Goal: Information Seeking & Learning: Learn about a topic

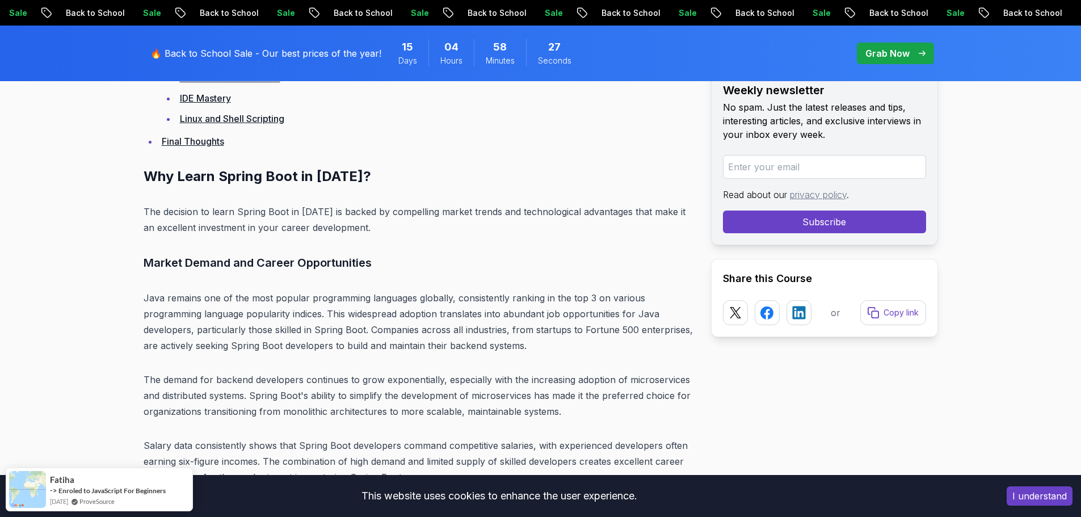
scroll to position [3065, 0]
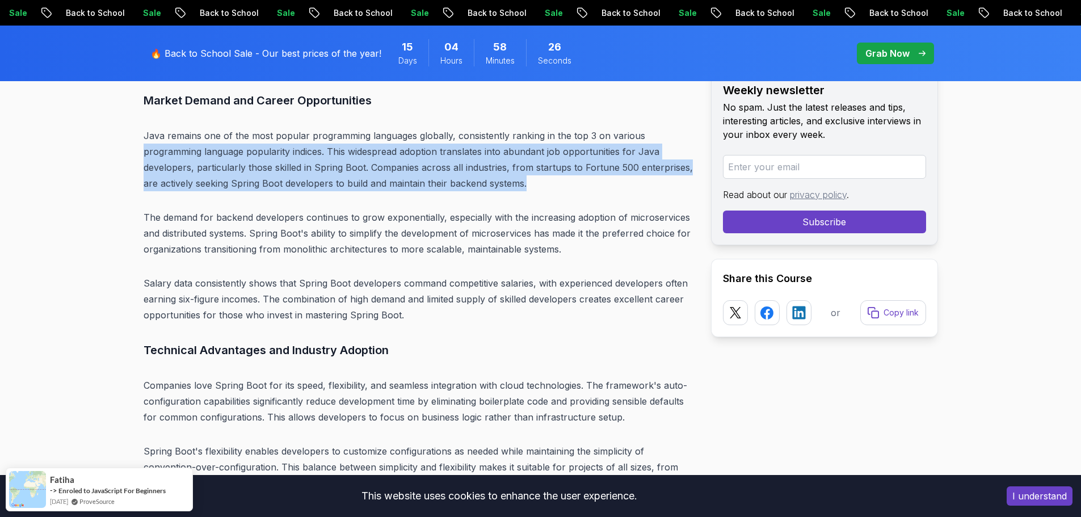
drag, startPoint x: 640, startPoint y: 117, endPoint x: 665, endPoint y: 179, distance: 67.3
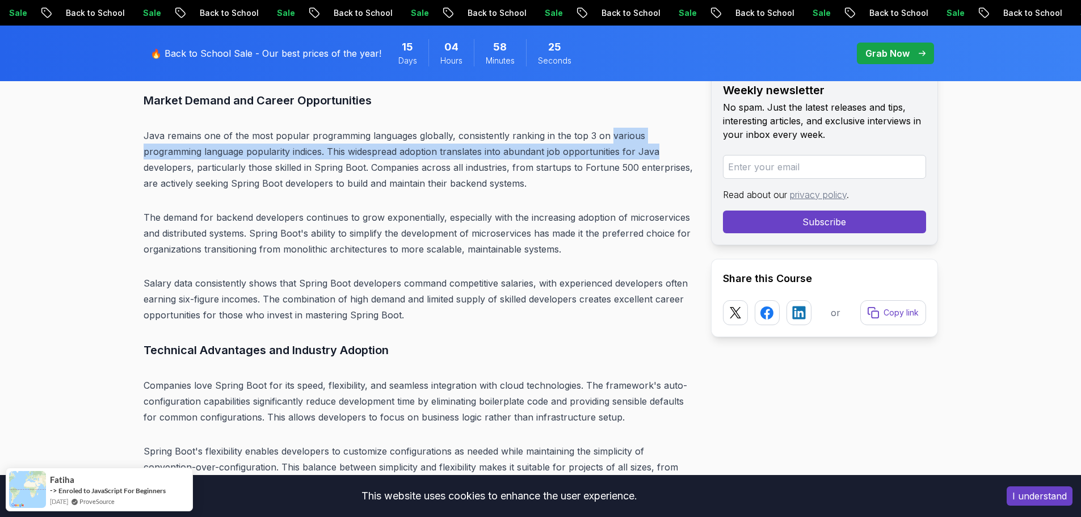
drag, startPoint x: 609, startPoint y: 116, endPoint x: 644, endPoint y: 159, distance: 56.0
click at [644, 159] on p "Java remains one of the most popular programming languages globally, consistent…" at bounding box center [418, 160] width 549 height 64
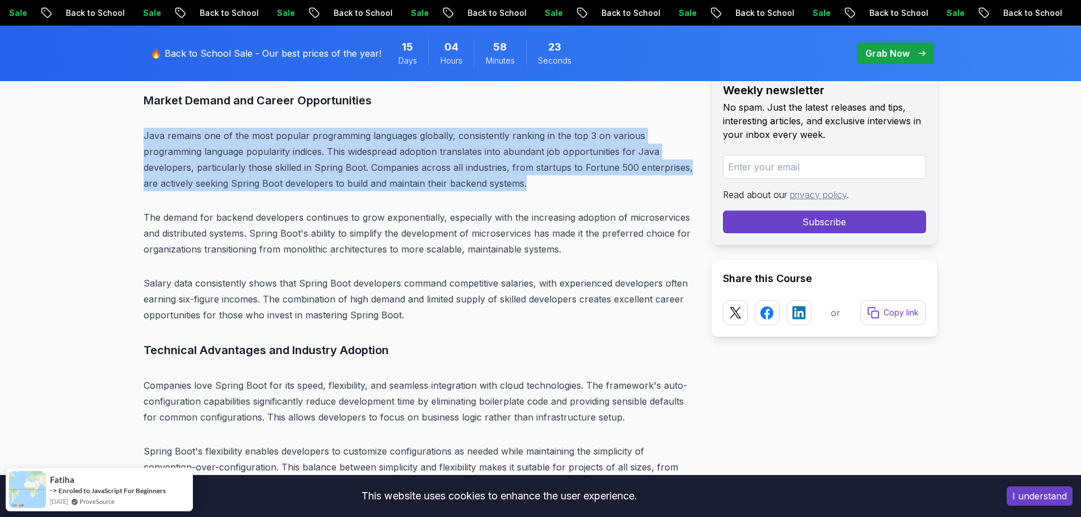
drag, startPoint x: 630, startPoint y: 108, endPoint x: 656, endPoint y: 187, distance: 83.1
click at [656, 187] on p "Java remains one of the most popular programming languages globally, consistent…" at bounding box center [418, 160] width 549 height 64
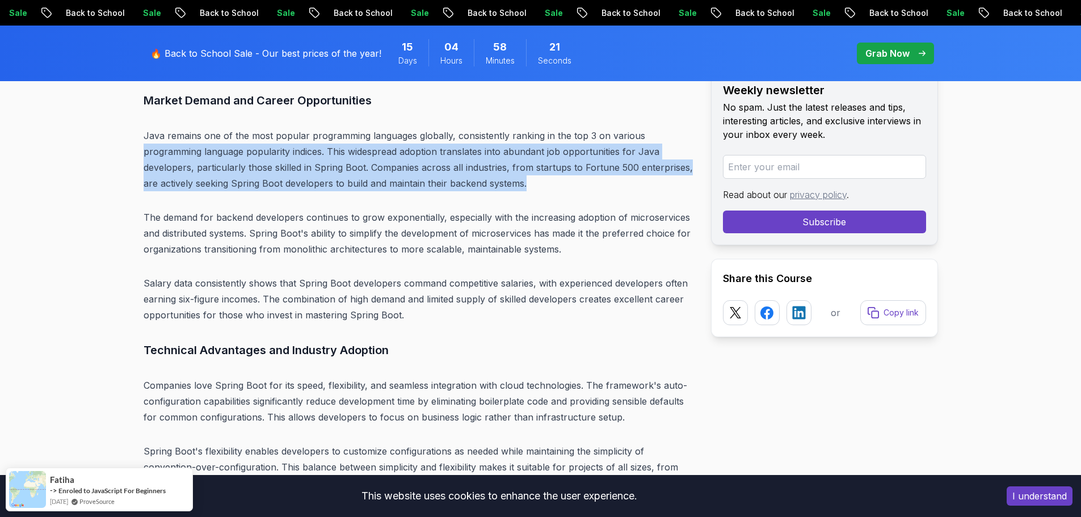
drag, startPoint x: 641, startPoint y: 112, endPoint x: 660, endPoint y: 176, distance: 66.7
click at [660, 176] on p "Java remains one of the most popular programming languages globally, consistent…" at bounding box center [418, 160] width 549 height 64
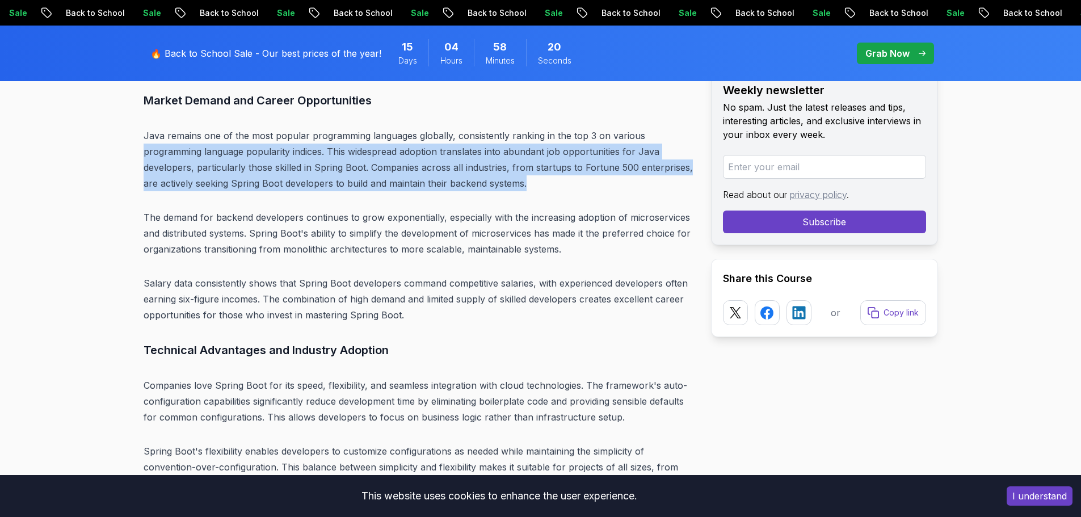
drag, startPoint x: 653, startPoint y: 114, endPoint x: 669, endPoint y: 184, distance: 72.0
click at [669, 184] on p "Java remains one of the most popular programming languages globally, consistent…" at bounding box center [418, 160] width 549 height 64
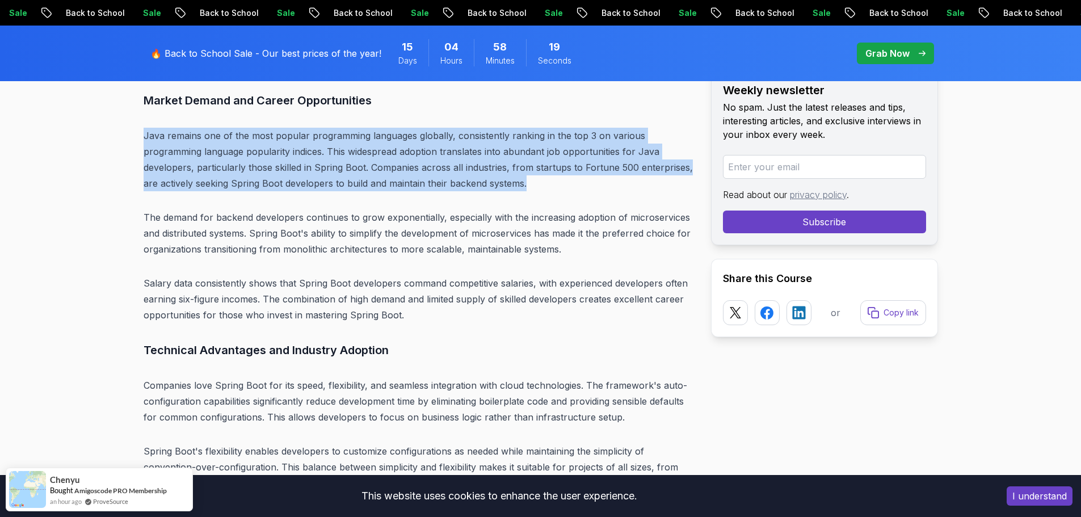
drag, startPoint x: 636, startPoint y: 95, endPoint x: 666, endPoint y: 186, distance: 95.9
click at [666, 186] on p "Java remains one of the most popular programming languages globally, consistent…" at bounding box center [418, 160] width 549 height 64
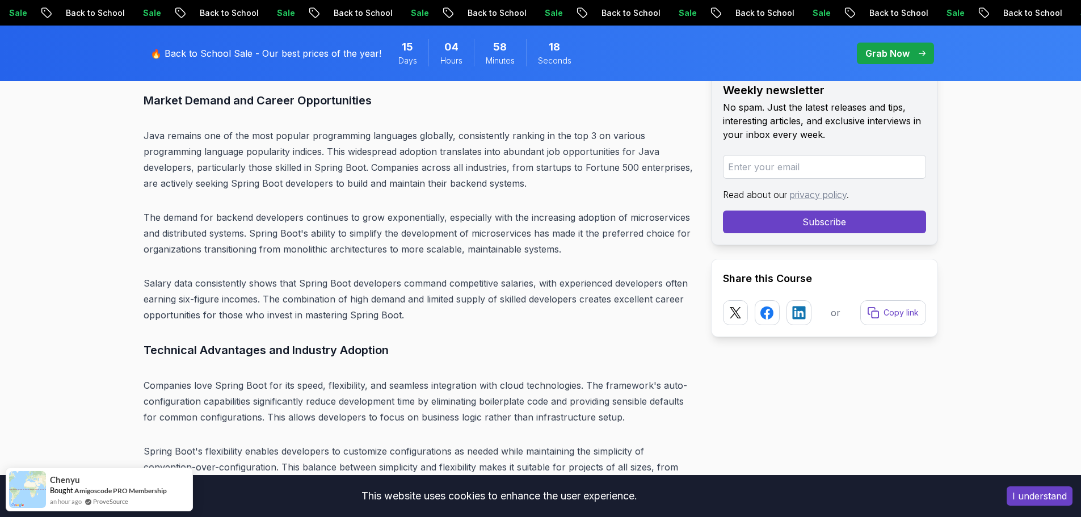
click at [665, 172] on p "Java remains one of the most popular programming languages globally, consistent…" at bounding box center [418, 160] width 549 height 64
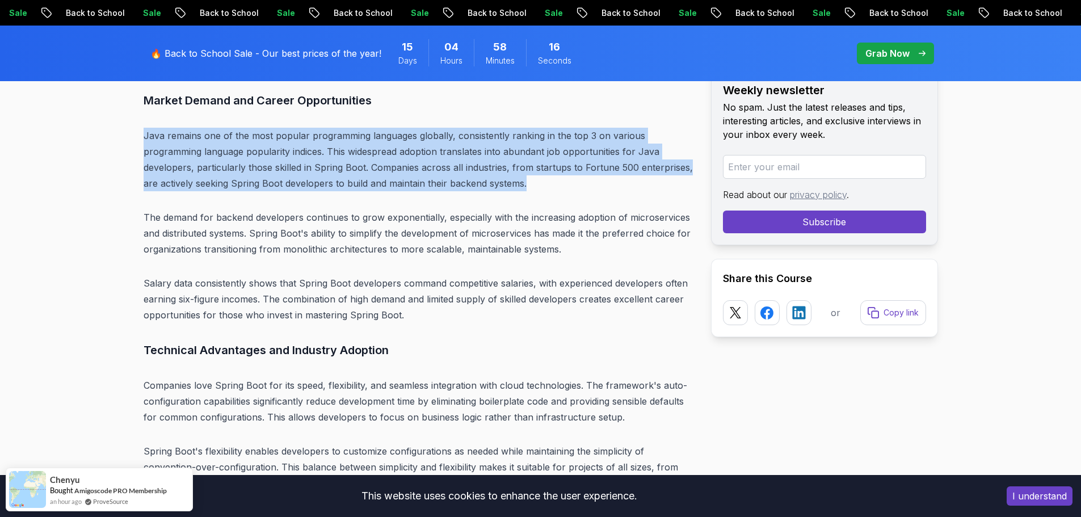
drag, startPoint x: 649, startPoint y: 102, endPoint x: 672, endPoint y: 183, distance: 83.7
click at [672, 183] on p "Java remains one of the most popular programming languages globally, consistent…" at bounding box center [418, 160] width 549 height 64
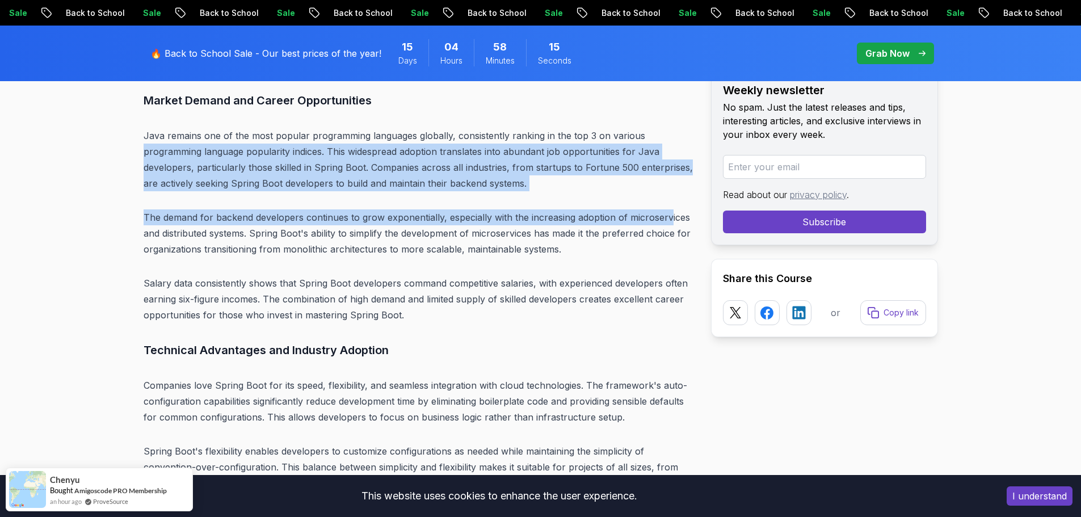
drag, startPoint x: 653, startPoint y: 113, endPoint x: 667, endPoint y: 196, distance: 84.1
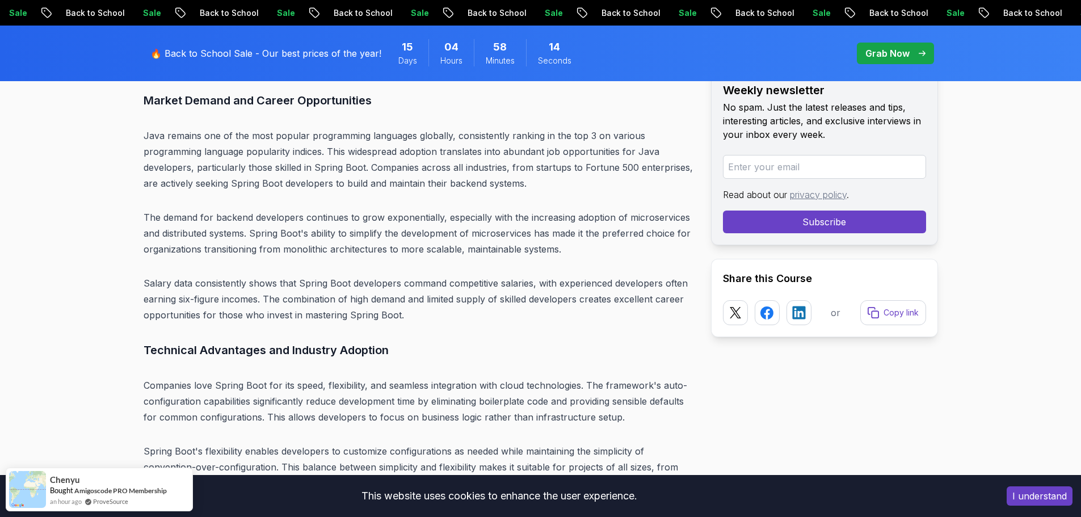
scroll to position [2952, 0]
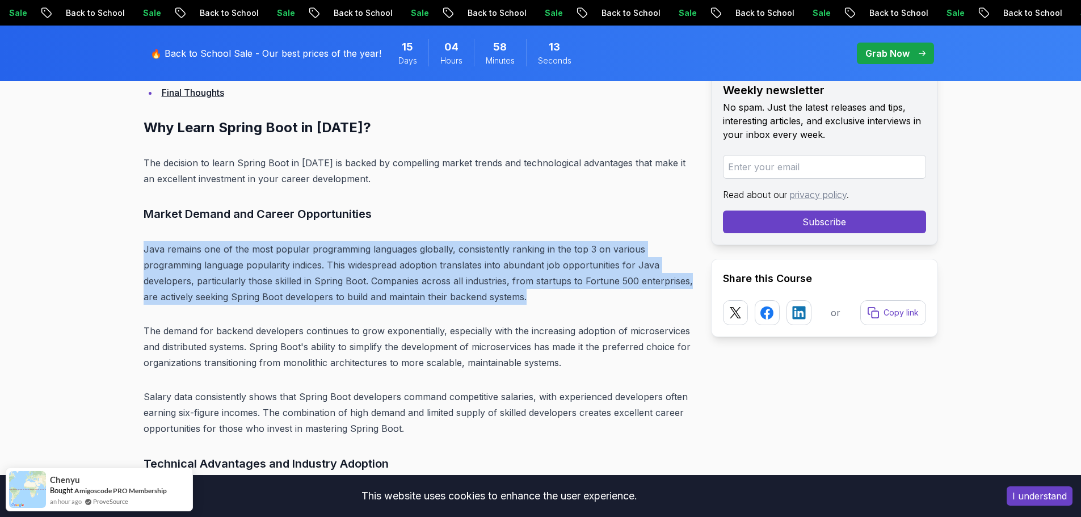
drag, startPoint x: 665, startPoint y: 194, endPoint x: 678, endPoint y: 300, distance: 106.4
click at [678, 300] on p "Java remains one of the most popular programming languages globally, consistent…" at bounding box center [418, 273] width 549 height 64
drag, startPoint x: 668, startPoint y: 215, endPoint x: 681, endPoint y: 296, distance: 82.3
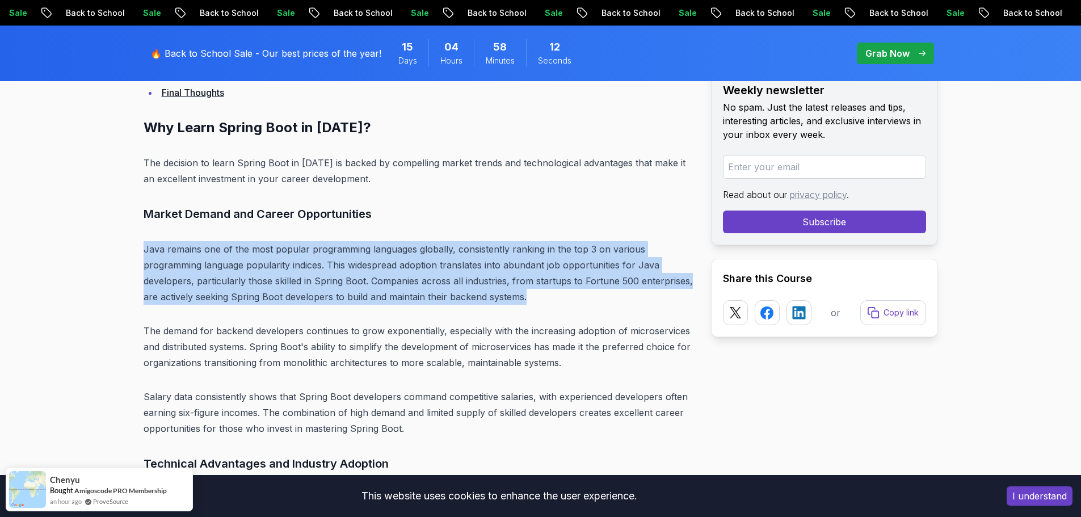
click at [681, 296] on p "Java remains one of the most popular programming languages globally, consistent…" at bounding box center [418, 273] width 549 height 64
drag, startPoint x: 672, startPoint y: 221, endPoint x: 687, endPoint y: 301, distance: 81.4
click at [686, 301] on p "Java remains one of the most popular programming languages globally, consistent…" at bounding box center [418, 273] width 549 height 64
drag, startPoint x: 673, startPoint y: 217, endPoint x: 683, endPoint y: 294, distance: 78.0
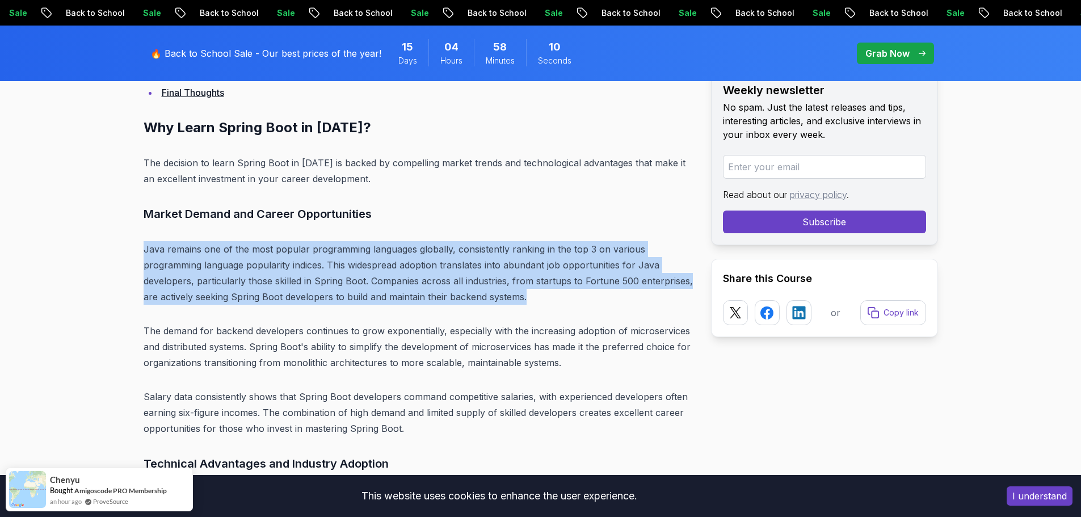
click at [683, 294] on p "Java remains one of the most popular programming languages globally, consistent…" at bounding box center [418, 273] width 549 height 64
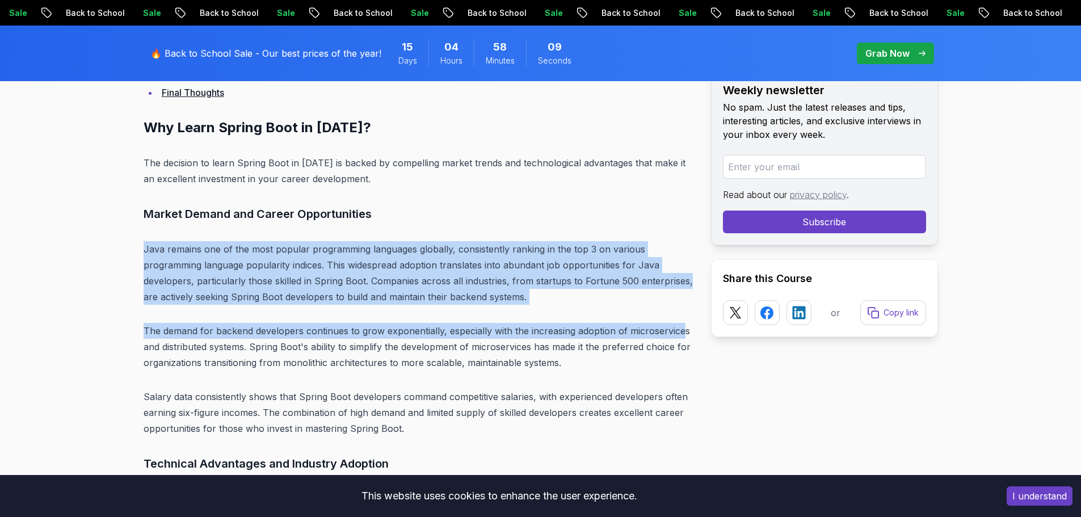
drag, startPoint x: 667, startPoint y: 223, endPoint x: 681, endPoint y: 308, distance: 86.3
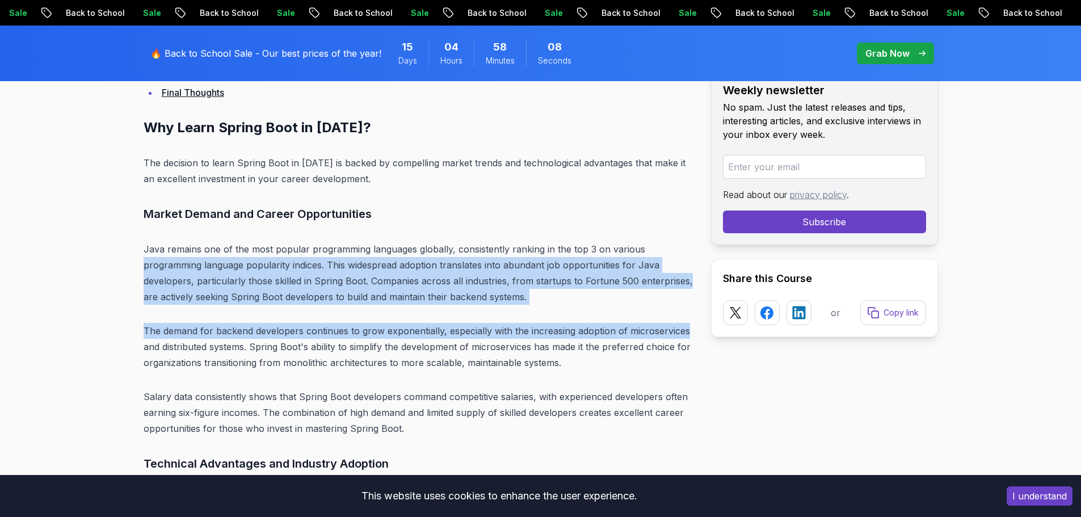
drag, startPoint x: 669, startPoint y: 234, endPoint x: 685, endPoint y: 308, distance: 74.9
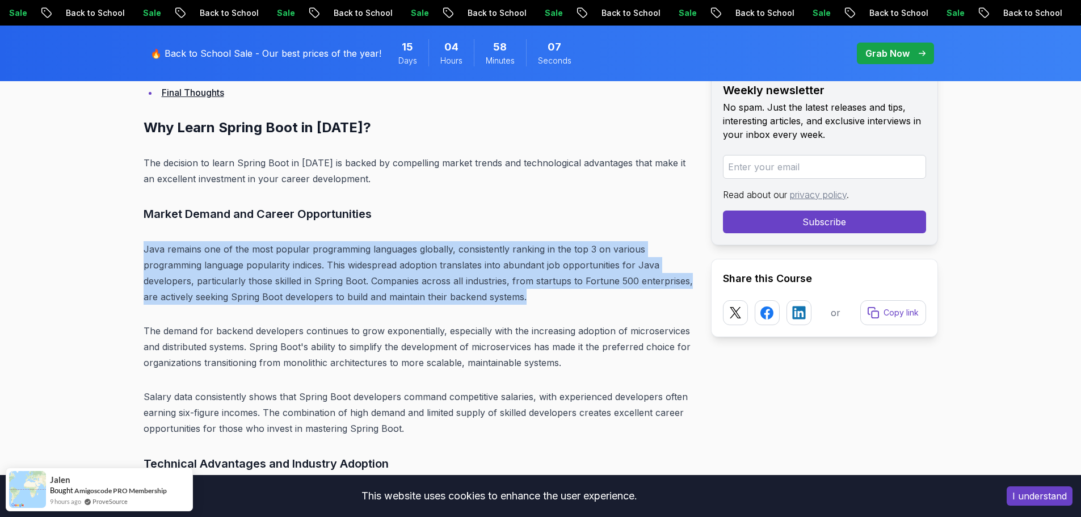
drag, startPoint x: 674, startPoint y: 212, endPoint x: 686, endPoint y: 293, distance: 82.0
drag, startPoint x: 686, startPoint y: 293, endPoint x: 668, endPoint y: 209, distance: 86.5
click at [685, 292] on p "Java remains one of the most popular programming languages globally, consistent…" at bounding box center [418, 273] width 549 height 64
click at [667, 210] on h3 "Market Demand and Career Opportunities" at bounding box center [418, 214] width 549 height 18
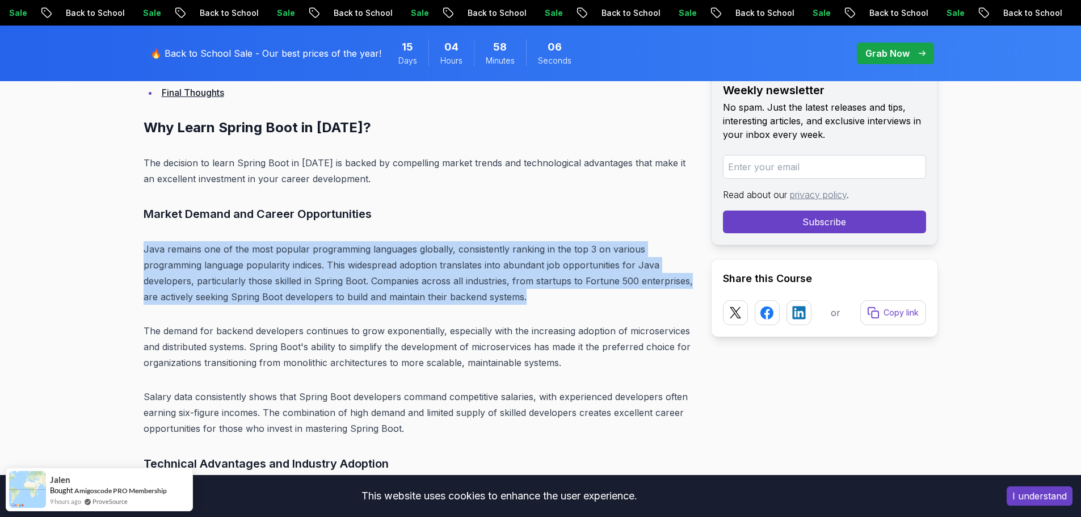
click at [667, 210] on h3 "Market Demand and Career Opportunities" at bounding box center [418, 214] width 549 height 18
drag, startPoint x: 667, startPoint y: 210, endPoint x: 684, endPoint y: 291, distance: 82.9
click at [684, 291] on p "Java remains one of the most popular programming languages globally, consistent…" at bounding box center [418, 273] width 549 height 64
drag, startPoint x: 656, startPoint y: 208, endPoint x: 678, endPoint y: 289, distance: 84.1
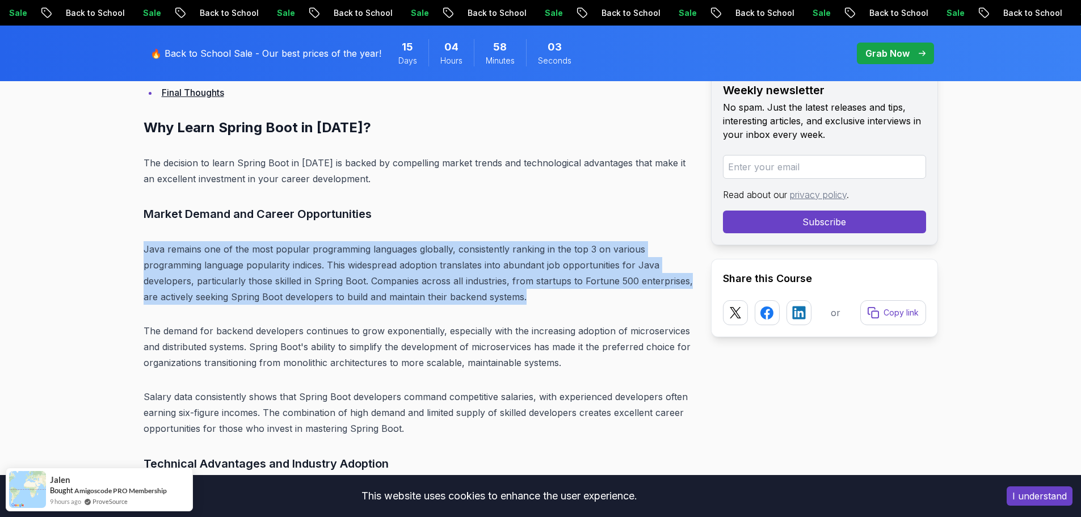
click at [678, 289] on p "Java remains one of the most popular programming languages globally, consistent…" at bounding box center [418, 273] width 549 height 64
drag, startPoint x: 665, startPoint y: 216, endPoint x: 677, endPoint y: 300, distance: 84.8
click at [677, 300] on p "Java remains one of the most popular programming languages globally, consistent…" at bounding box center [418, 273] width 549 height 64
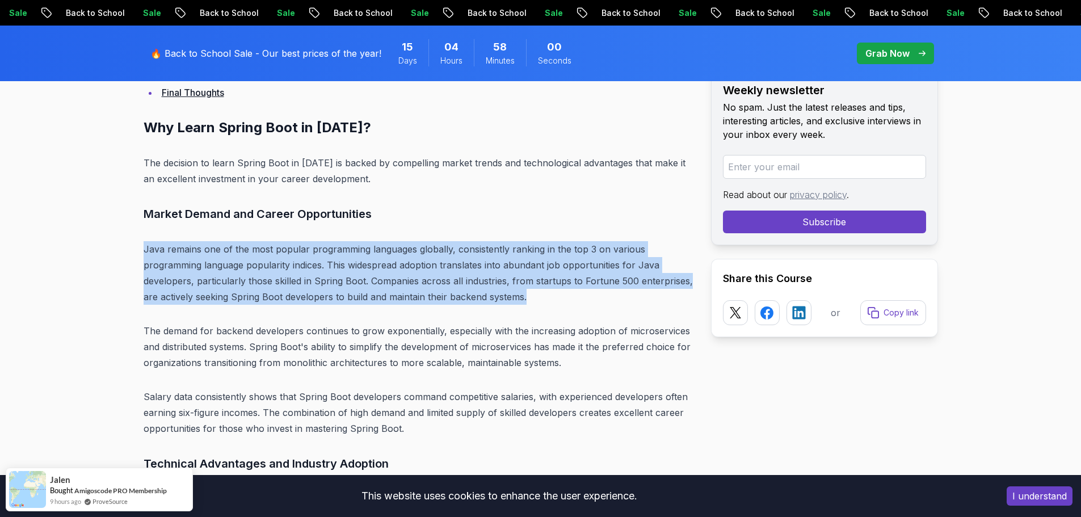
drag, startPoint x: 664, startPoint y: 220, endPoint x: 678, endPoint y: 295, distance: 76.2
click at [678, 295] on p "Java remains one of the most popular programming languages globally, consistent…" at bounding box center [418, 273] width 549 height 64
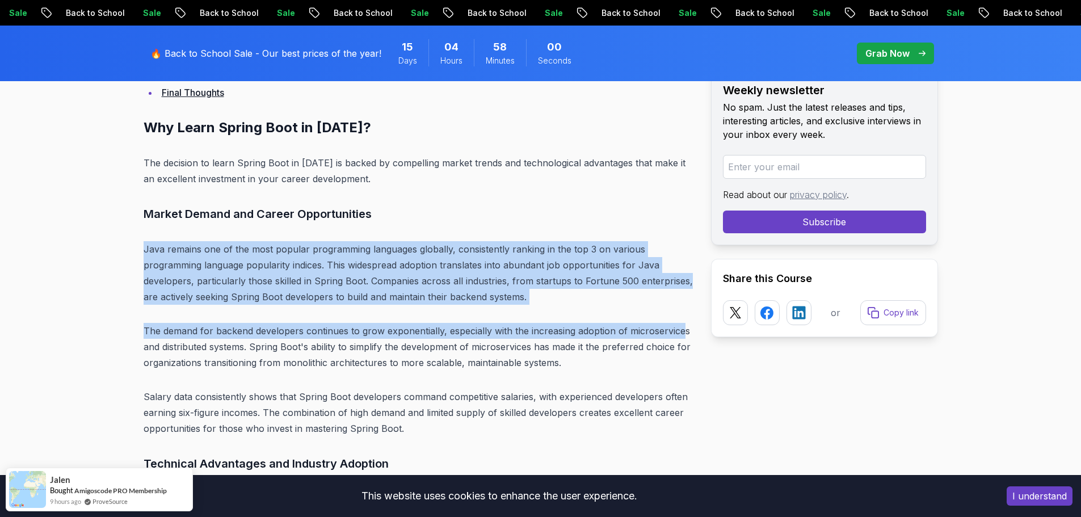
drag, startPoint x: 662, startPoint y: 223, endPoint x: 679, endPoint y: 327, distance: 105.9
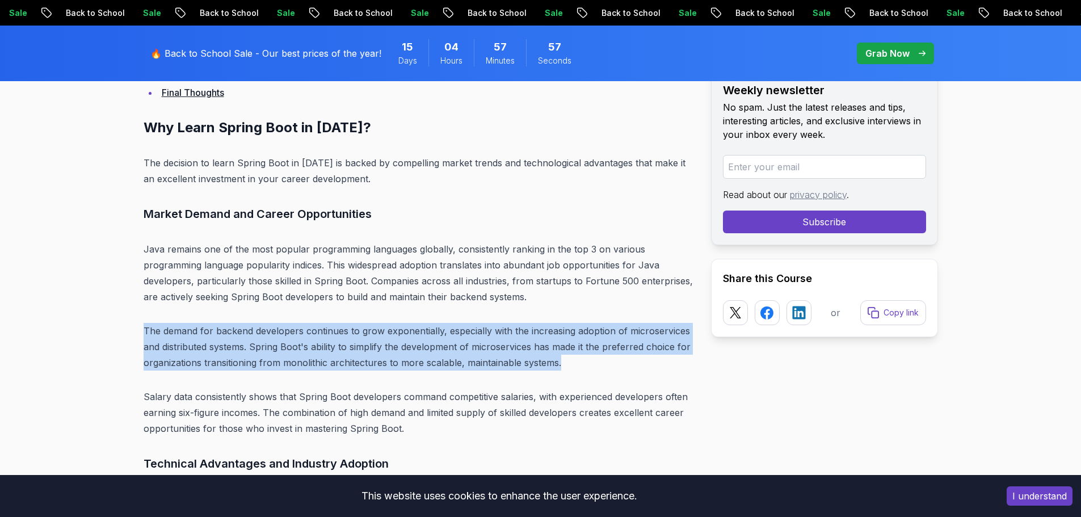
drag, startPoint x: 658, startPoint y: 289, endPoint x: 677, endPoint y: 365, distance: 78.5
click at [677, 365] on p "The demand for backend developers continues to grow exponentially, especially w…" at bounding box center [418, 347] width 549 height 48
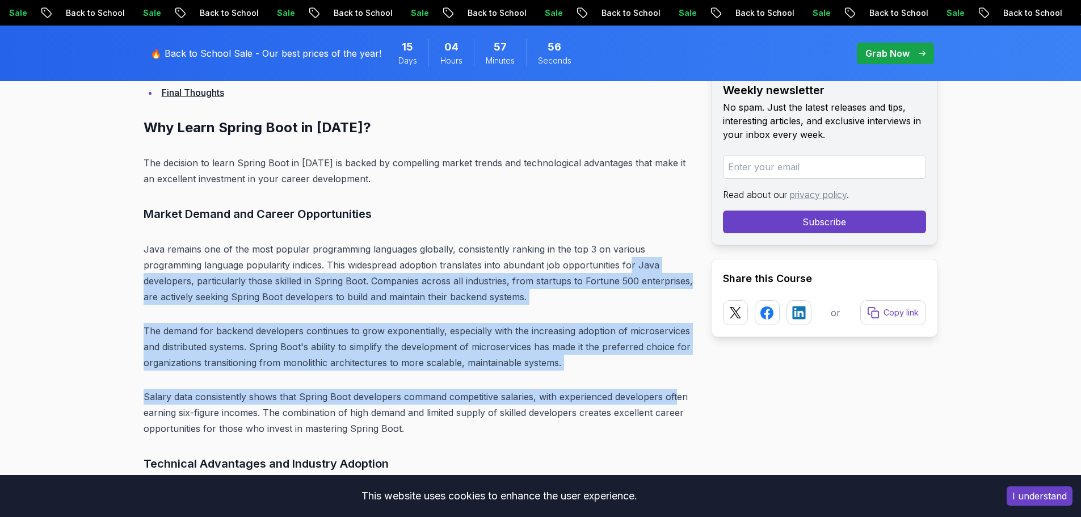
drag, startPoint x: 629, startPoint y: 270, endPoint x: 674, endPoint y: 369, distance: 108.7
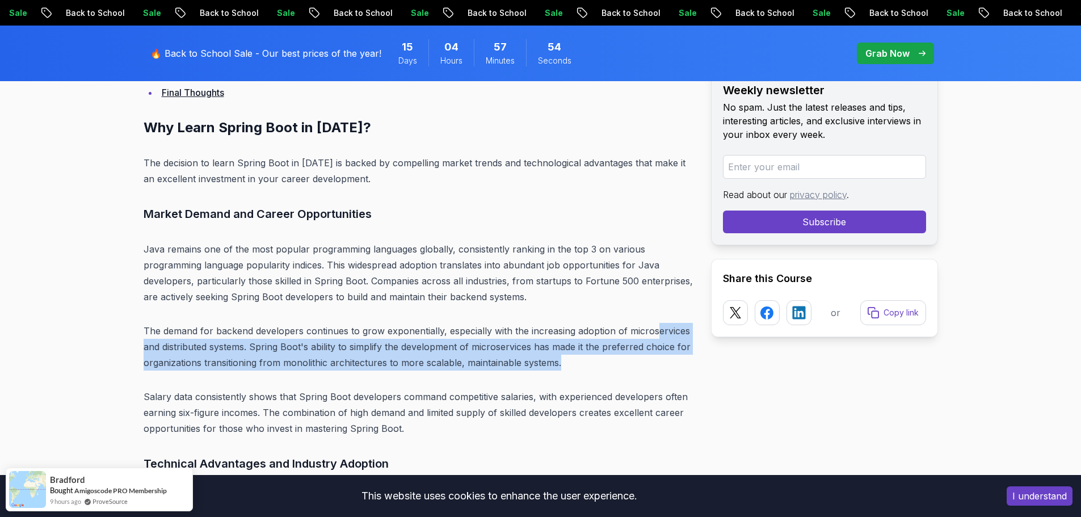
drag, startPoint x: 653, startPoint y: 306, endPoint x: 685, endPoint y: 362, distance: 64.8
click at [685, 362] on p "The demand for backend developers continues to grow exponentially, especially w…" at bounding box center [418, 347] width 549 height 48
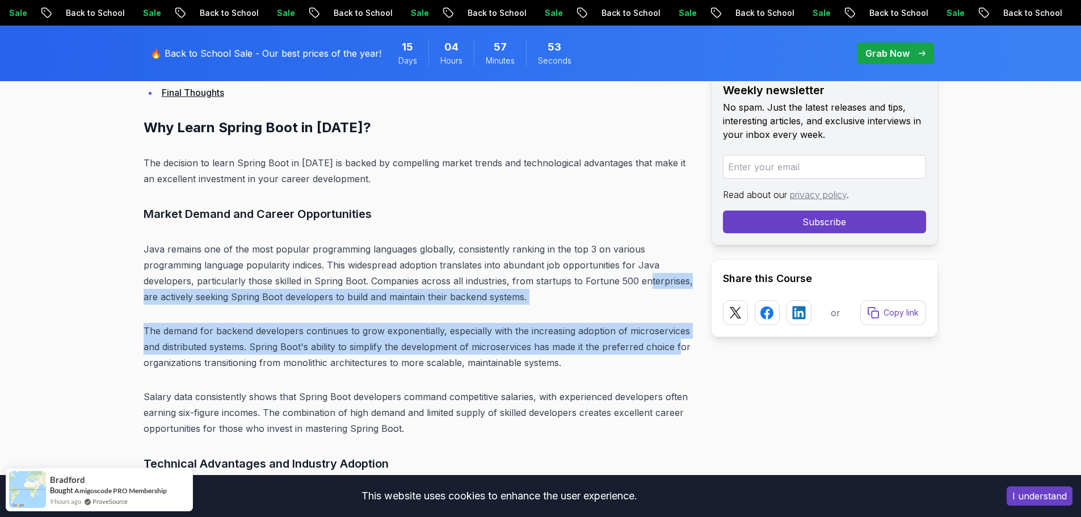
drag, startPoint x: 647, startPoint y: 282, endPoint x: 682, endPoint y: 344, distance: 71.7
click at [682, 345] on p "The demand for backend developers continues to grow exponentially, especially w…" at bounding box center [418, 347] width 549 height 48
click at [656, 292] on p "Java remains one of the most popular programming languages globally, consistent…" at bounding box center [418, 273] width 549 height 64
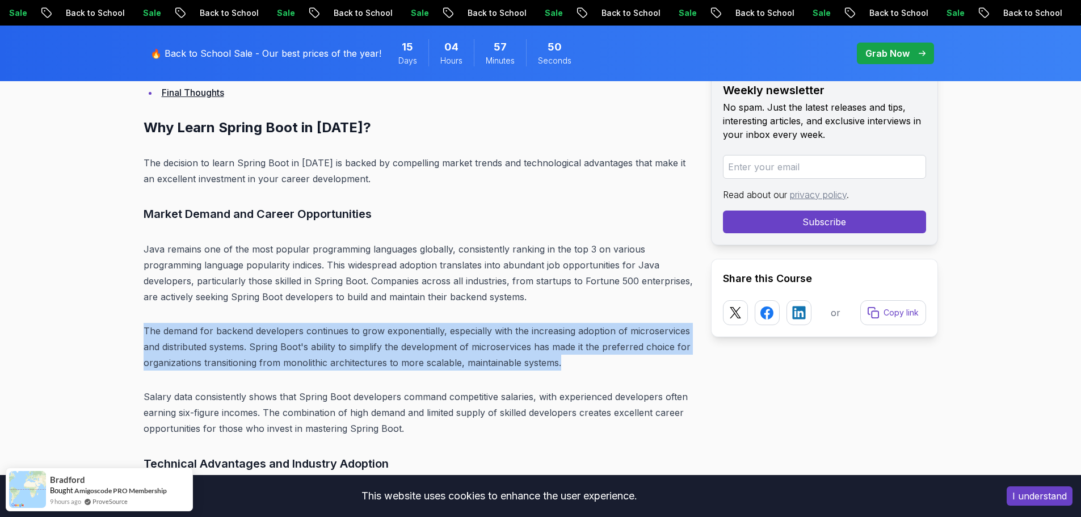
drag, startPoint x: 656, startPoint y: 292, endPoint x: 678, endPoint y: 363, distance: 74.3
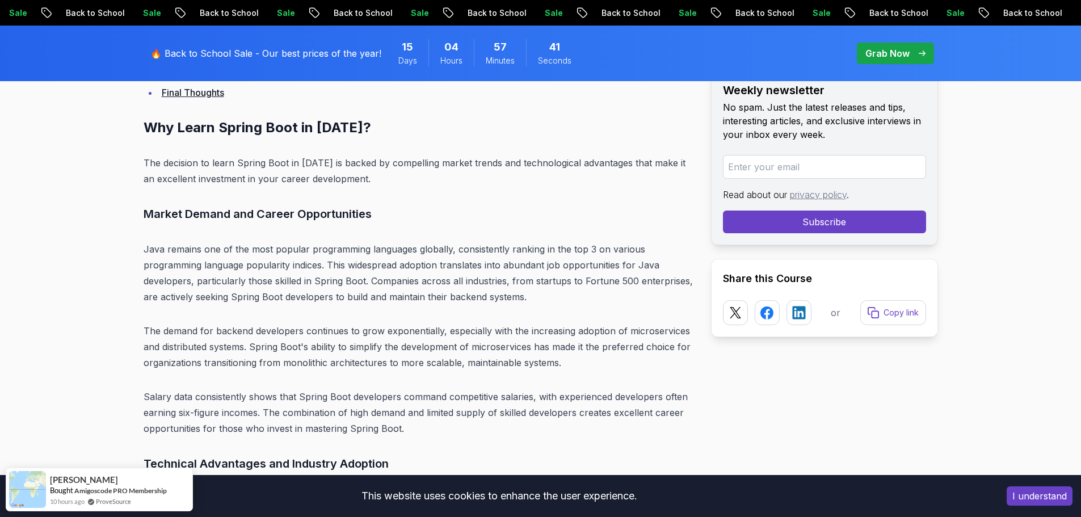
click at [632, 268] on p "Java remains one of the most popular programming languages globally, consistent…" at bounding box center [418, 273] width 549 height 64
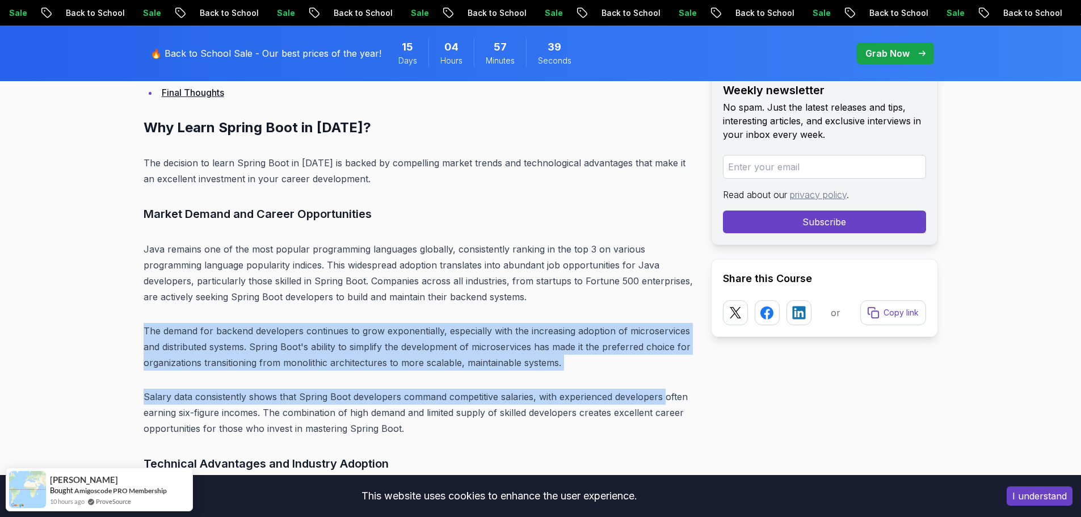
drag, startPoint x: 632, startPoint y: 290, endPoint x: 665, endPoint y: 380, distance: 95.9
click at [641, 346] on p "The demand for backend developers continues to grow exponentially, especially w…" at bounding box center [418, 347] width 549 height 48
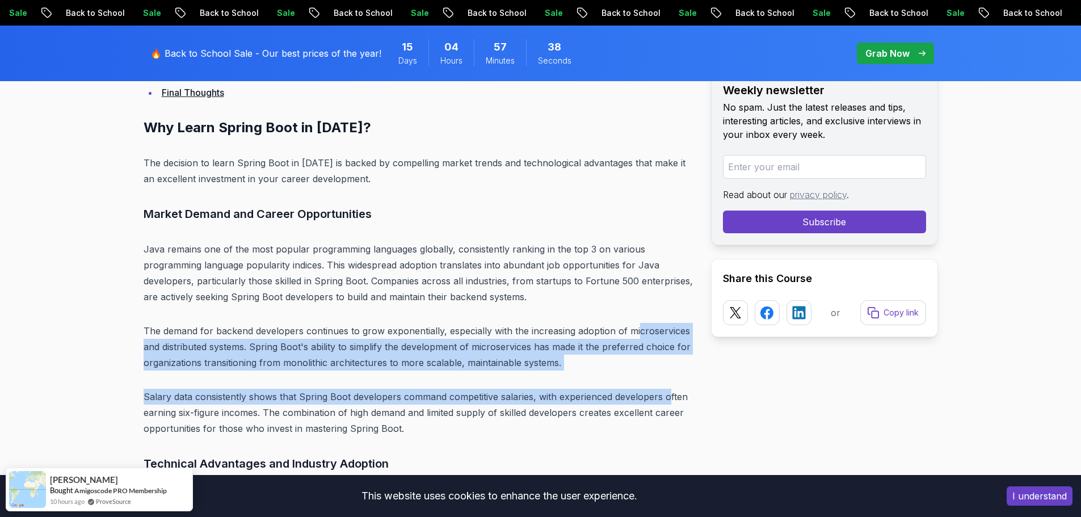
drag, startPoint x: 638, startPoint y: 317, endPoint x: 607, endPoint y: 252, distance: 71.8
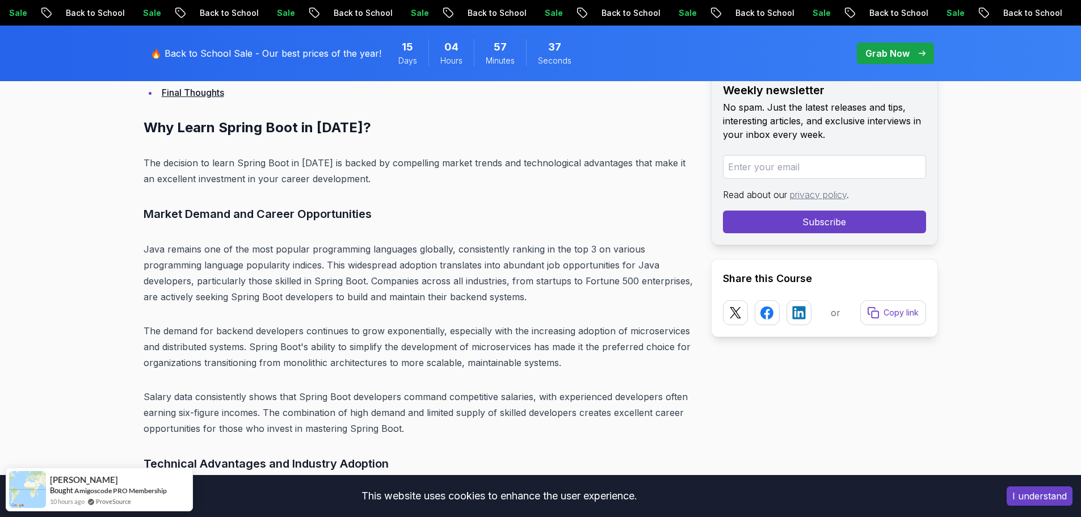
drag, startPoint x: 607, startPoint y: 252, endPoint x: 616, endPoint y: 291, distance: 39.8
click at [607, 254] on p "Java remains one of the most popular programming languages globally, consistent…" at bounding box center [418, 273] width 549 height 64
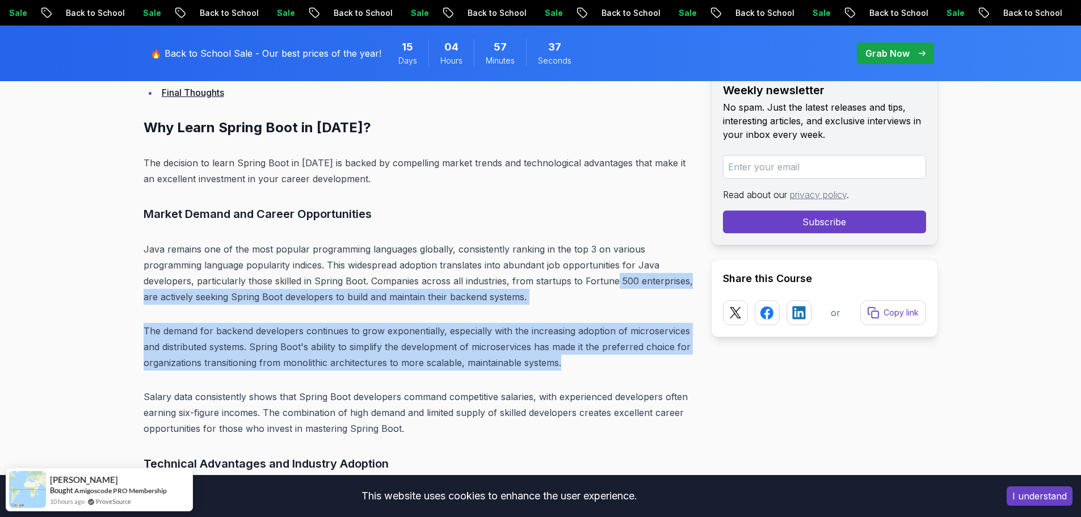
drag, startPoint x: 612, startPoint y: 282, endPoint x: 639, endPoint y: 359, distance: 81.5
drag
click at [639, 359] on p "The demand for backend developers continues to grow exponentially, especially w…" at bounding box center [418, 347] width 549 height 48
click at [626, 303] on p "Java remains one of the most popular programming languages globally, consistent…" at bounding box center [418, 273] width 549 height 64
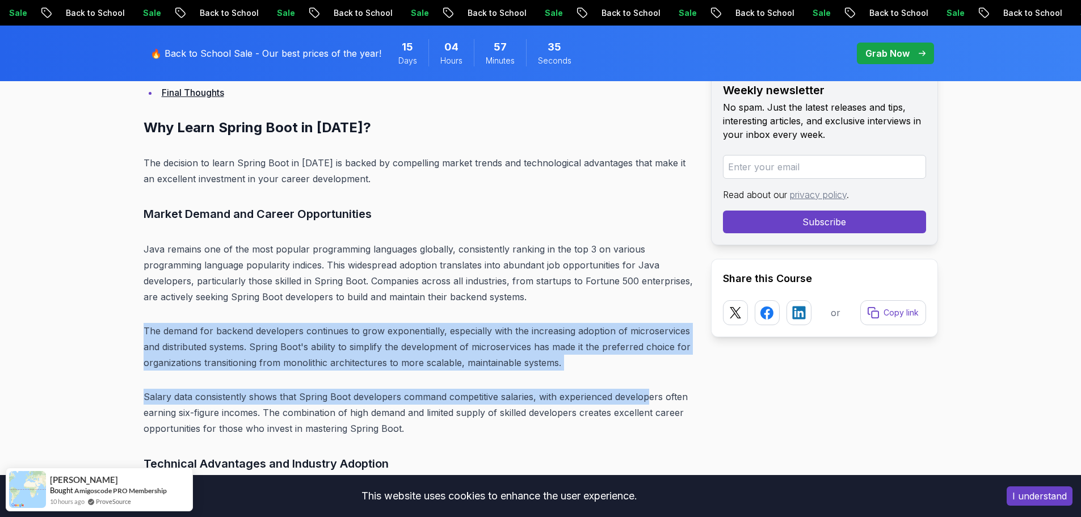
click at [612, 302] on p "Java remains one of the most popular programming languages globally, consistent…" at bounding box center [418, 273] width 549 height 64
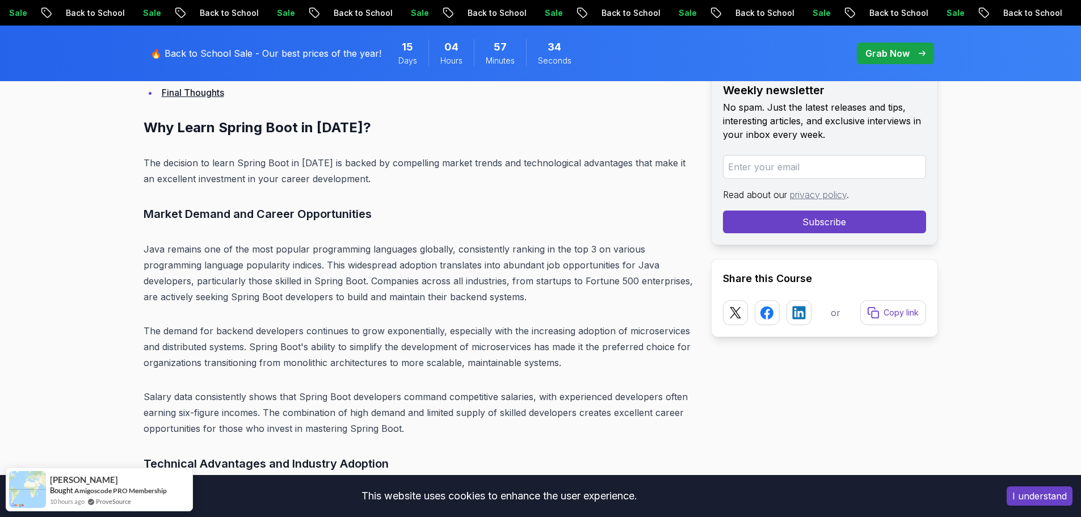
click at [607, 292] on p "Java remains one of the most popular programming languages globally, consistent…" at bounding box center [418, 273] width 549 height 64
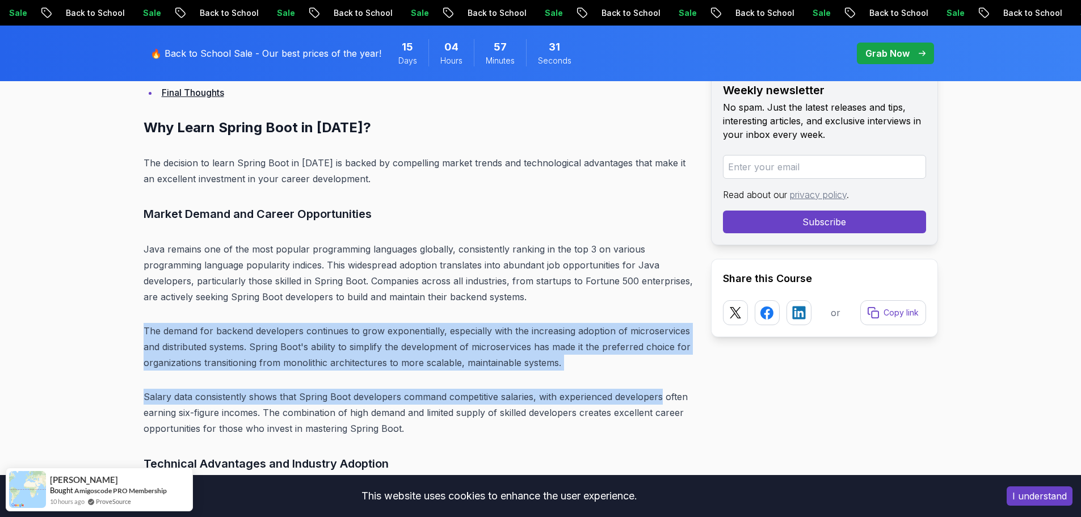
click at [641, 360] on p "The demand for backend developers continues to grow exponentially, especially w…" at bounding box center [418, 347] width 549 height 48
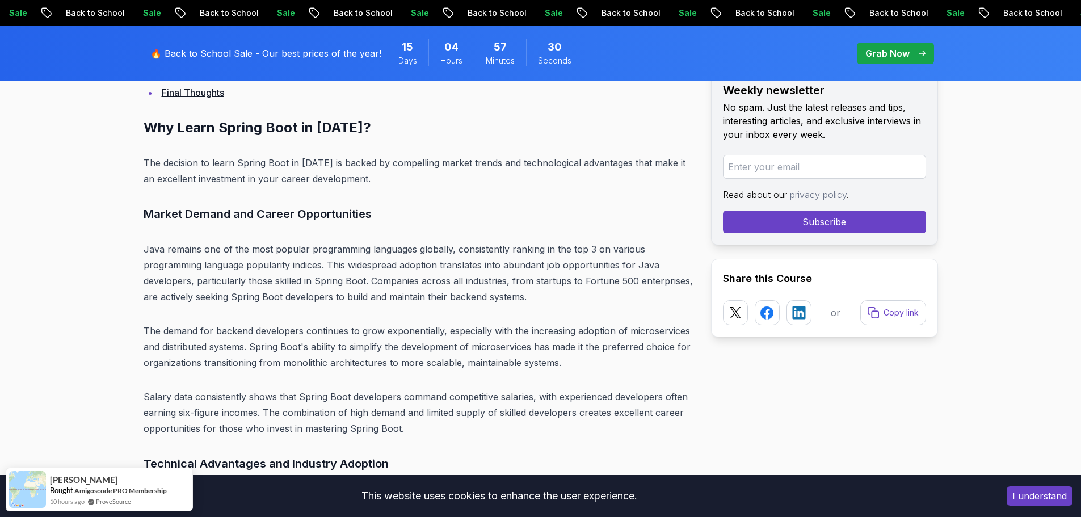
click at [622, 469] on h3 "Technical Advantages and Industry Adoption" at bounding box center [418, 464] width 549 height 18
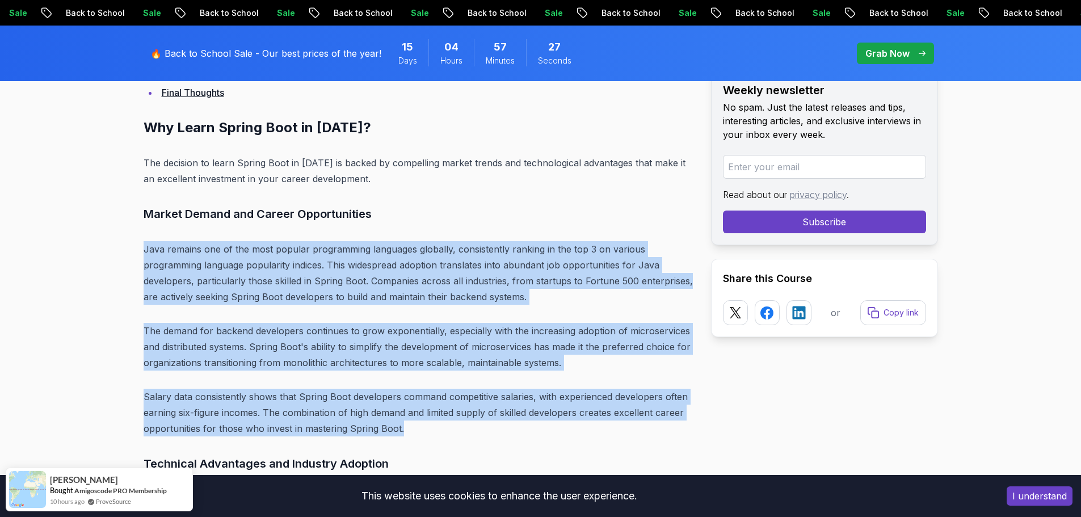
click at [669, 429] on p "Salary data consistently shows that Spring Boot developers command competitive …" at bounding box center [418, 413] width 549 height 48
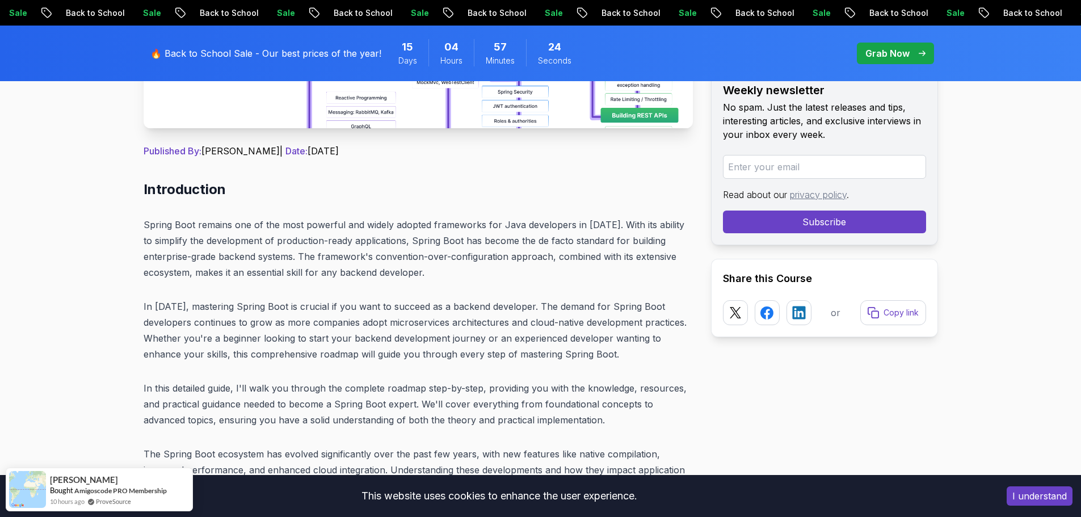
scroll to position [114, 0]
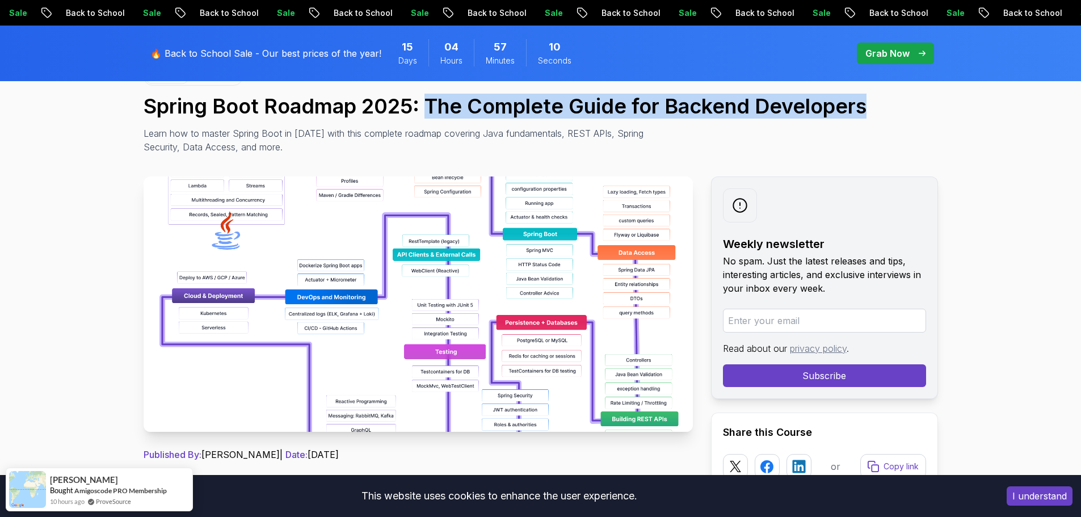
drag, startPoint x: 917, startPoint y: 107, endPoint x: 431, endPoint y: 115, distance: 486.5
click at [431, 115] on h1 "Spring Boot Roadmap 2025: The Complete Guide for Backend Developers" at bounding box center [541, 106] width 795 height 23
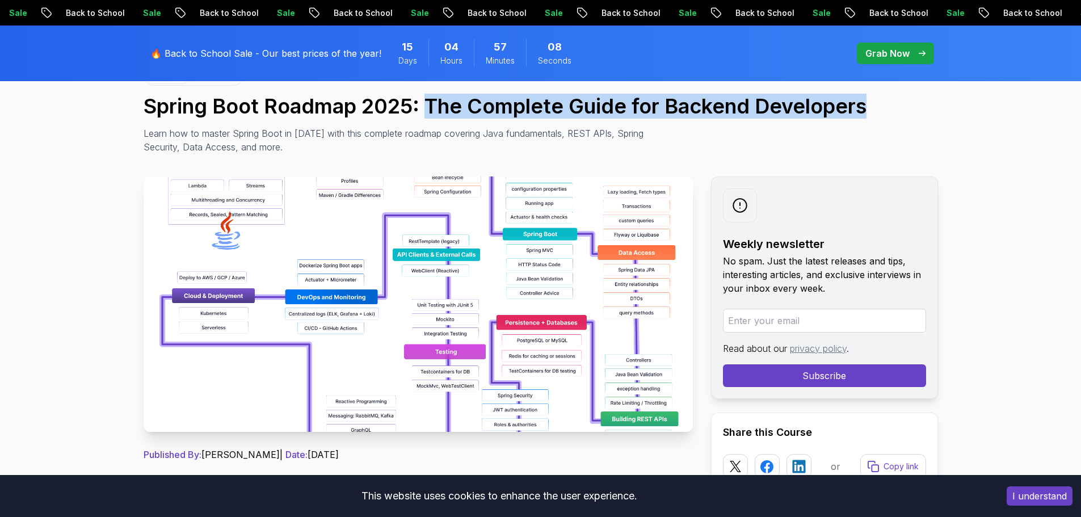
drag, startPoint x: 426, startPoint y: 111, endPoint x: 877, endPoint y: 116, distance: 450.7
click at [877, 116] on h1 "Spring Boot Roadmap 2025: The Complete Guide for Backend Developers" at bounding box center [541, 106] width 795 height 23
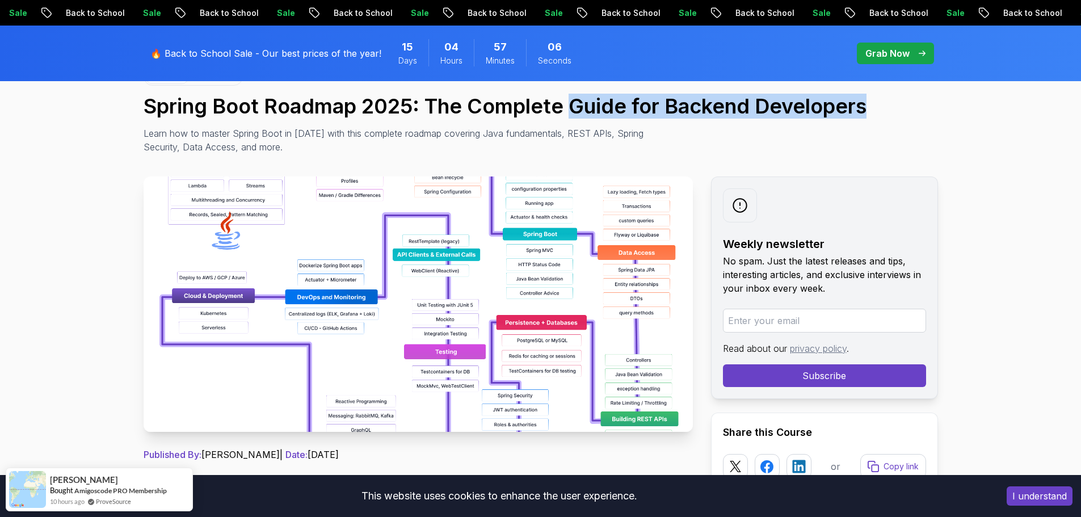
drag, startPoint x: 876, startPoint y: 103, endPoint x: 568, endPoint y: 97, distance: 308.3
click at [568, 97] on h1 "Spring Boot Roadmap 2025: The Complete Guide for Backend Developers" at bounding box center [541, 106] width 795 height 23
click at [568, 105] on h1 "Spring Boot Roadmap 2025: The Complete Guide for Backend Developers" at bounding box center [541, 106] width 795 height 23
drag, startPoint x: 568, startPoint y: 105, endPoint x: 687, endPoint y: 107, distance: 118.7
click at [687, 107] on h1 "Spring Boot Roadmap 2025: The Complete Guide for Backend Developers" at bounding box center [541, 106] width 795 height 23
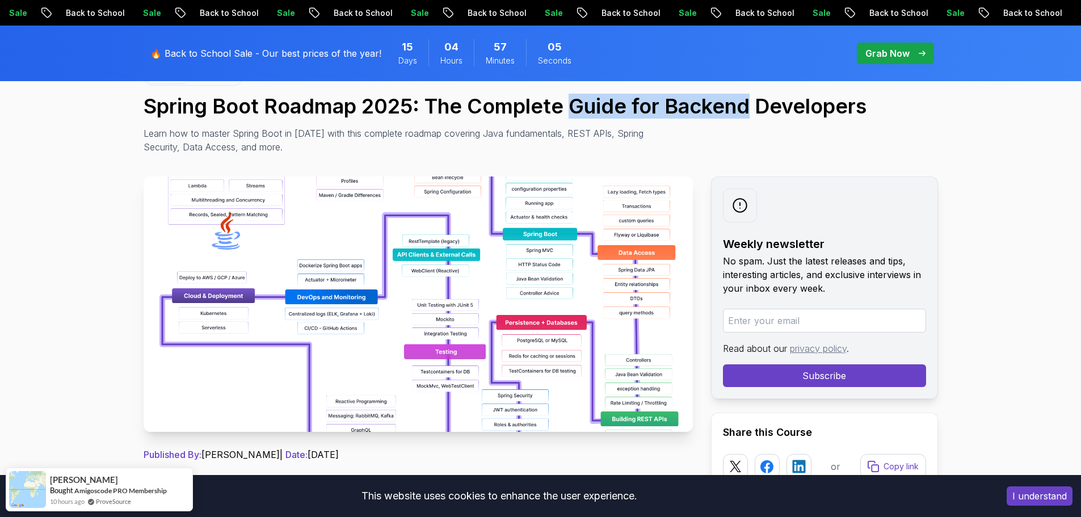
click at [687, 107] on h1 "Spring Boot Roadmap 2025: The Complete Guide for Backend Developers" at bounding box center [541, 106] width 795 height 23
drag, startPoint x: 685, startPoint y: 107, endPoint x: 745, endPoint y: 108, distance: 59.6
click at [745, 108] on h1 "Spring Boot Roadmap 2025: The Complete Guide for Backend Developers" at bounding box center [541, 106] width 795 height 23
drag, startPoint x: 636, startPoint y: 102, endPoint x: 708, endPoint y: 110, distance: 73.1
click at [708, 110] on h1 "Spring Boot Roadmap 2025: The Complete Guide for Backend Developers" at bounding box center [541, 106] width 795 height 23
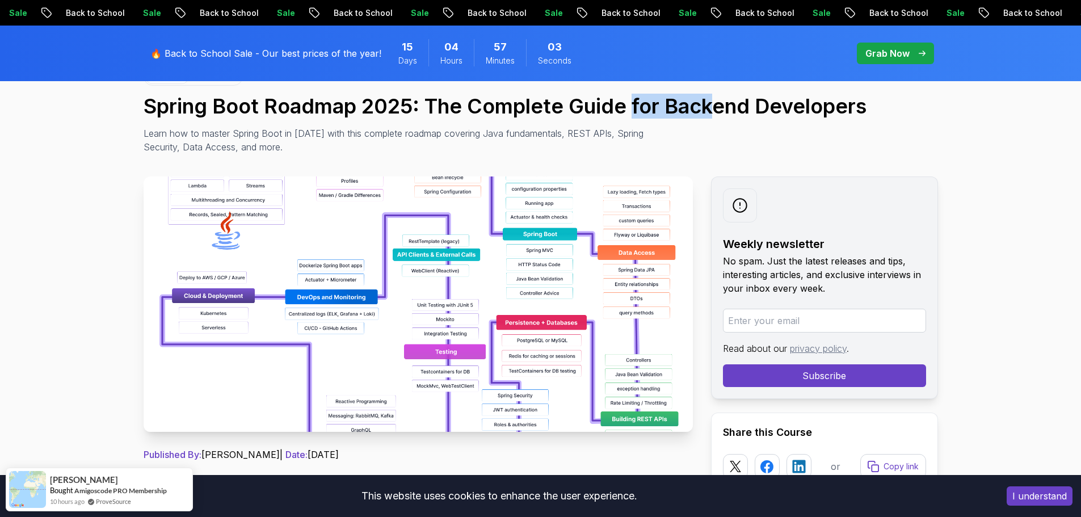
click at [704, 109] on h1 "Spring Boot Roadmap 2025: The Complete Guide for Backend Developers" at bounding box center [541, 106] width 795 height 23
drag, startPoint x: 638, startPoint y: 99, endPoint x: 690, endPoint y: 106, distance: 52.7
click at [690, 106] on h1 "Spring Boot Roadmap 2025: The Complete Guide for Backend Developers" at bounding box center [541, 106] width 795 height 23
click at [689, 106] on h1 "Spring Boot Roadmap 2025: The Complete Guide for Backend Developers" at bounding box center [541, 106] width 795 height 23
drag, startPoint x: 436, startPoint y: 101, endPoint x: 484, endPoint y: 101, distance: 48.3
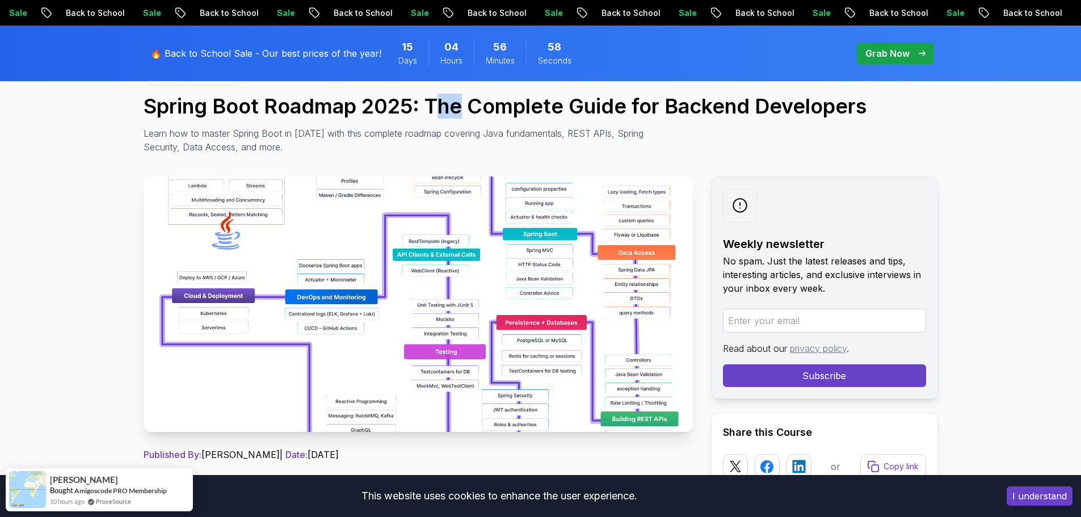
click at [485, 100] on h1 "Spring Boot Roadmap 2025: The Complete Guide for Backend Developers" at bounding box center [541, 106] width 795 height 23
click at [432, 95] on h1 "Spring Boot Roadmap 2025: The Complete Guide for Backend Developers" at bounding box center [541, 106] width 795 height 23
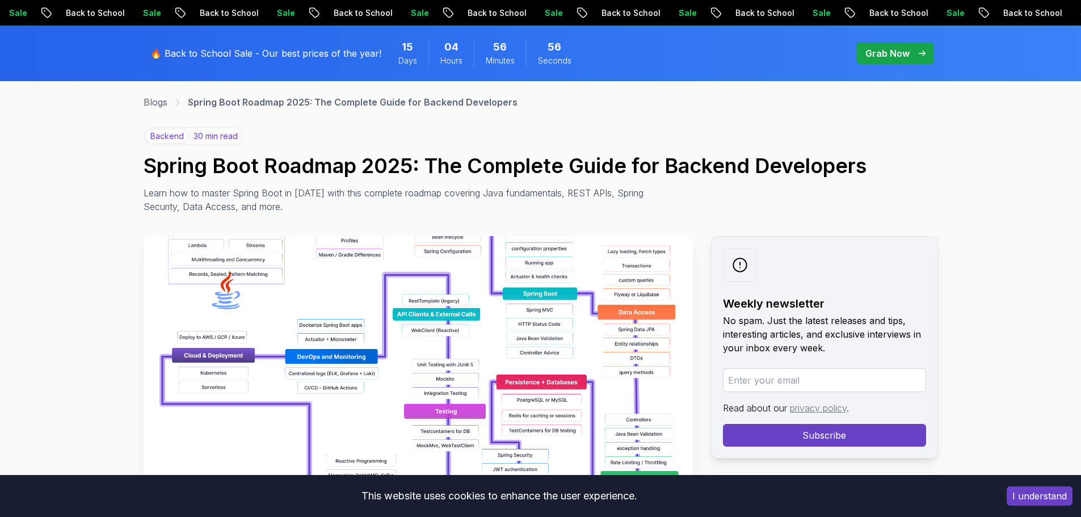
scroll to position [0, 0]
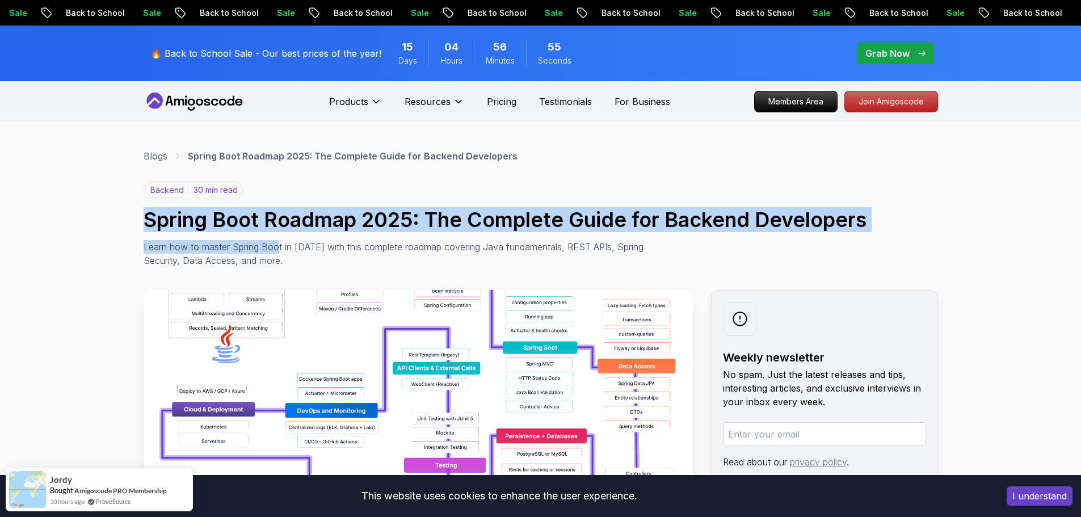
drag, startPoint x: 120, startPoint y: 211, endPoint x: 278, endPoint y: 235, distance: 159.6
click at [278, 235] on div "backend 30 min read Spring Boot Roadmap 2025: The Complete Guide for Backend De…" at bounding box center [541, 224] width 795 height 86
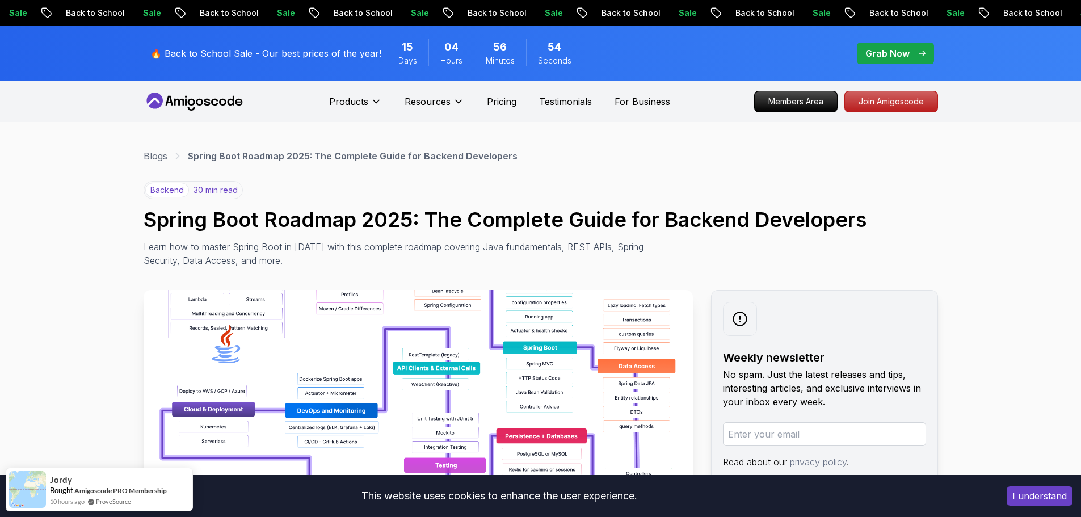
click at [250, 207] on div "backend 30 min read Spring Boot Roadmap 2025: The Complete Guide for Backend De…" at bounding box center [541, 224] width 795 height 86
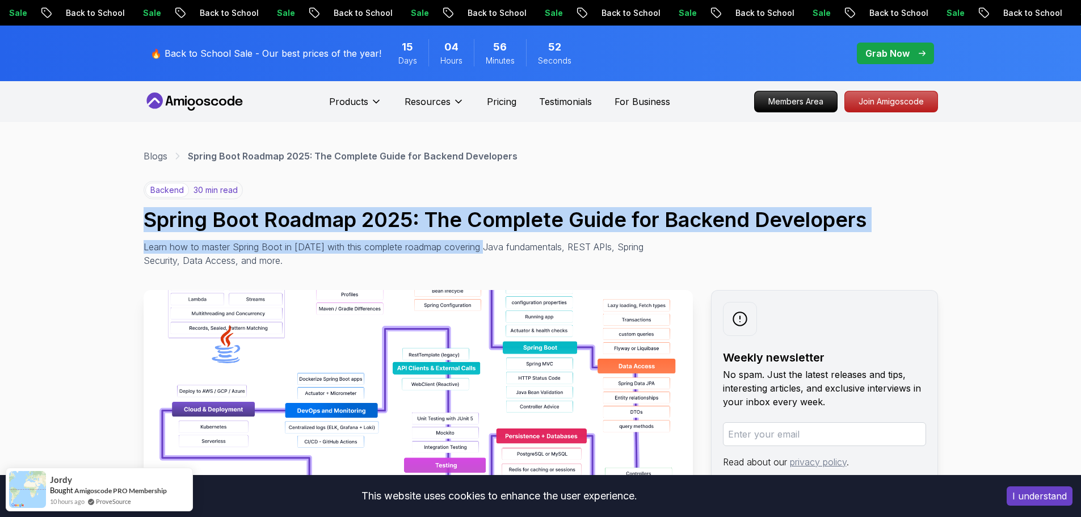
drag, startPoint x: 160, startPoint y: 215, endPoint x: 488, endPoint y: 241, distance: 328.6
click at [488, 241] on p "Learn how to master Spring Boot in [DATE] with this complete roadmap covering J…" at bounding box center [398, 253] width 509 height 27
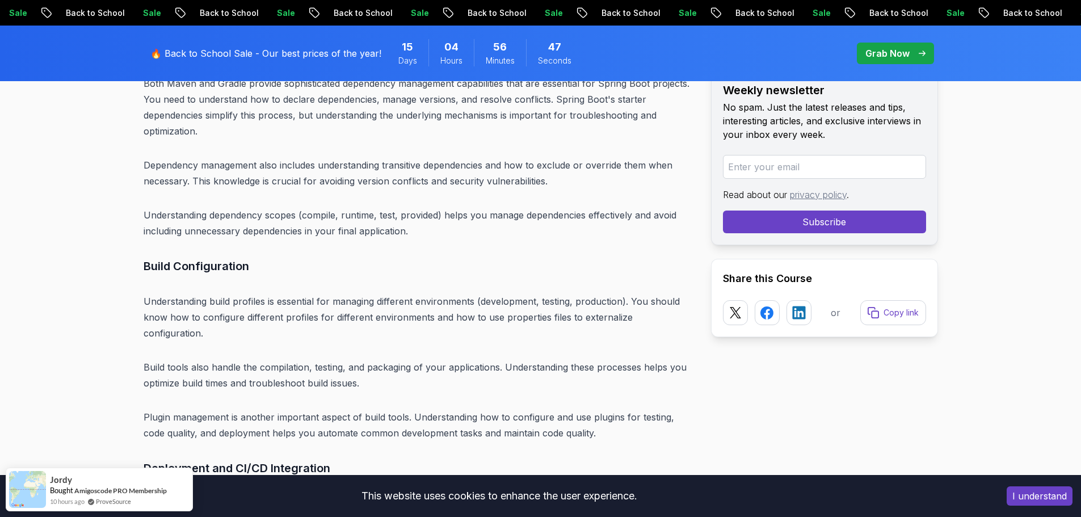
scroll to position [5222, 0]
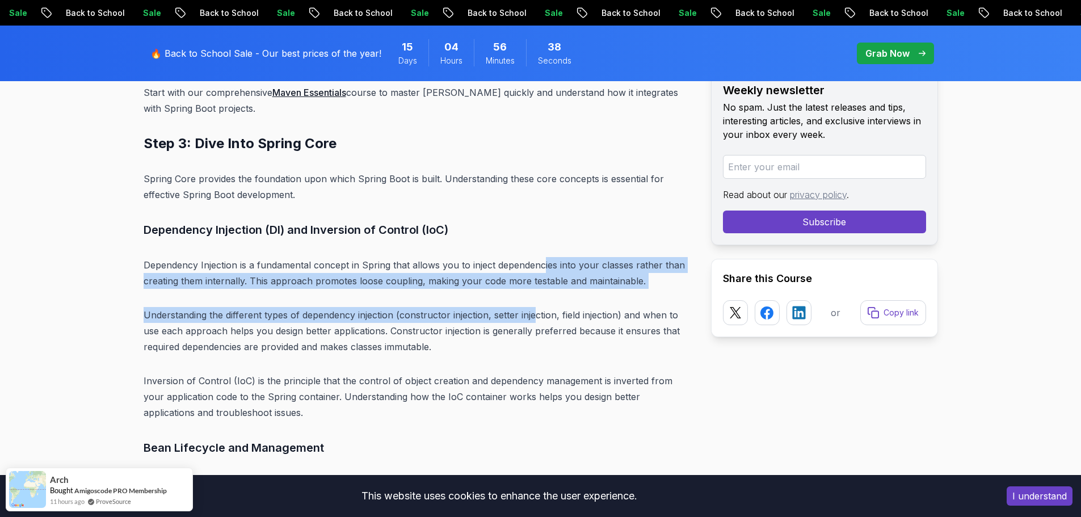
drag, startPoint x: 542, startPoint y: 211, endPoint x: 535, endPoint y: 274, distance: 63.4
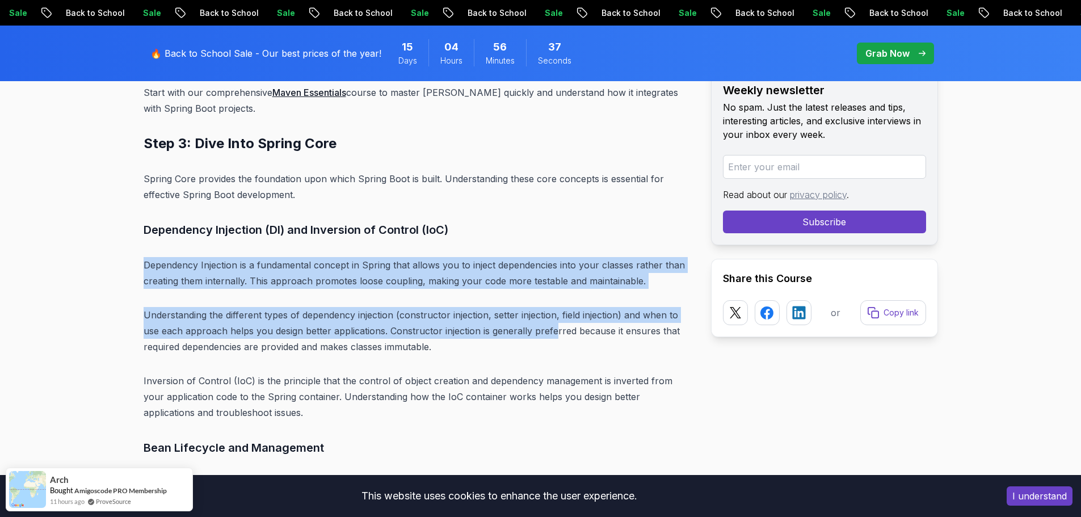
drag, startPoint x: 549, startPoint y: 192, endPoint x: 553, endPoint y: 293, distance: 101.1
click at [552, 307] on p "Understanding the different types of dependency injection (constructor injectio…" at bounding box center [418, 331] width 549 height 48
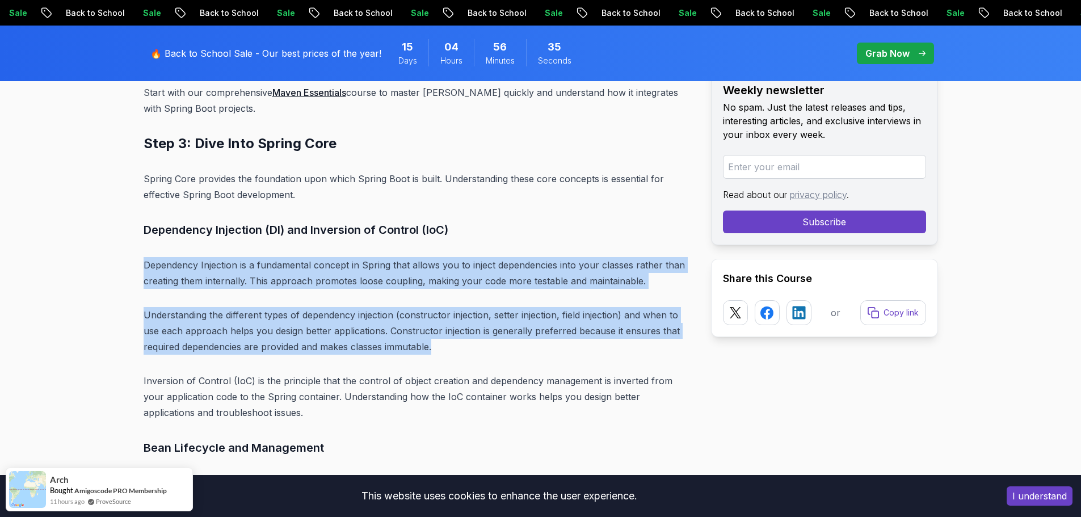
drag, startPoint x: 559, startPoint y: 202, endPoint x: 559, endPoint y: 314, distance: 111.8
click at [558, 313] on p "Understanding the different types of dependency injection (constructor injectio…" at bounding box center [418, 331] width 549 height 48
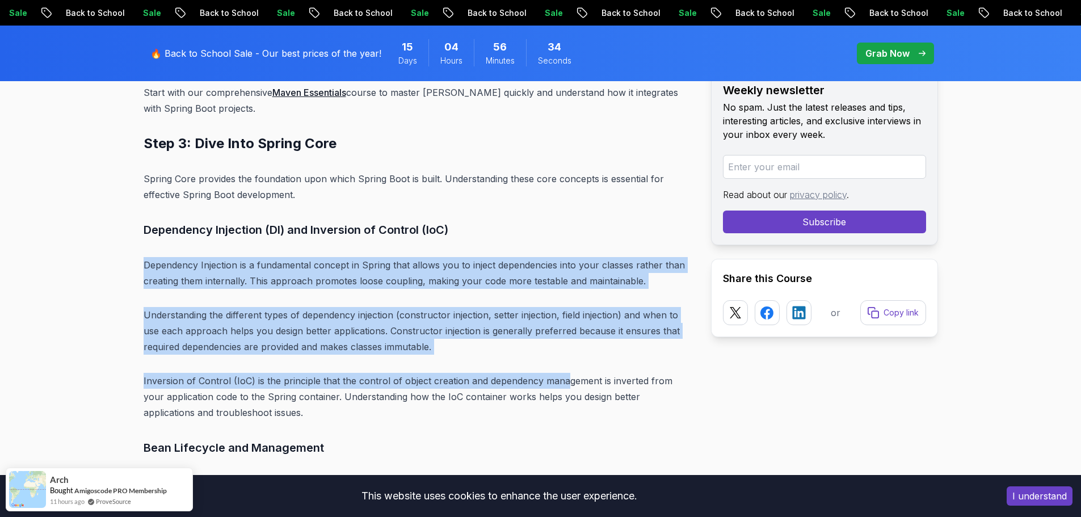
drag, startPoint x: 581, startPoint y: 181, endPoint x: 561, endPoint y: 337, distance: 156.9
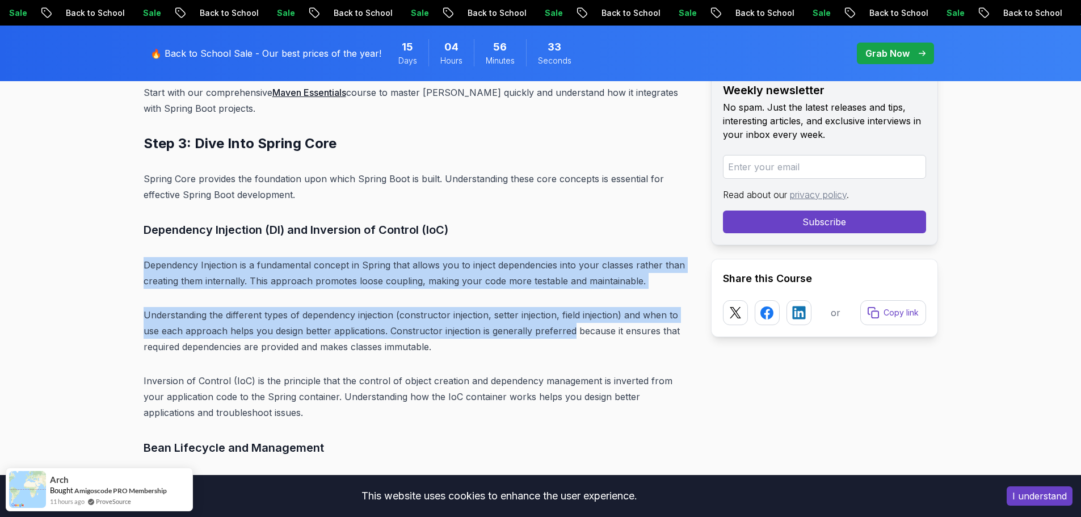
drag, startPoint x: 586, startPoint y: 193, endPoint x: 570, endPoint y: 300, distance: 108.5
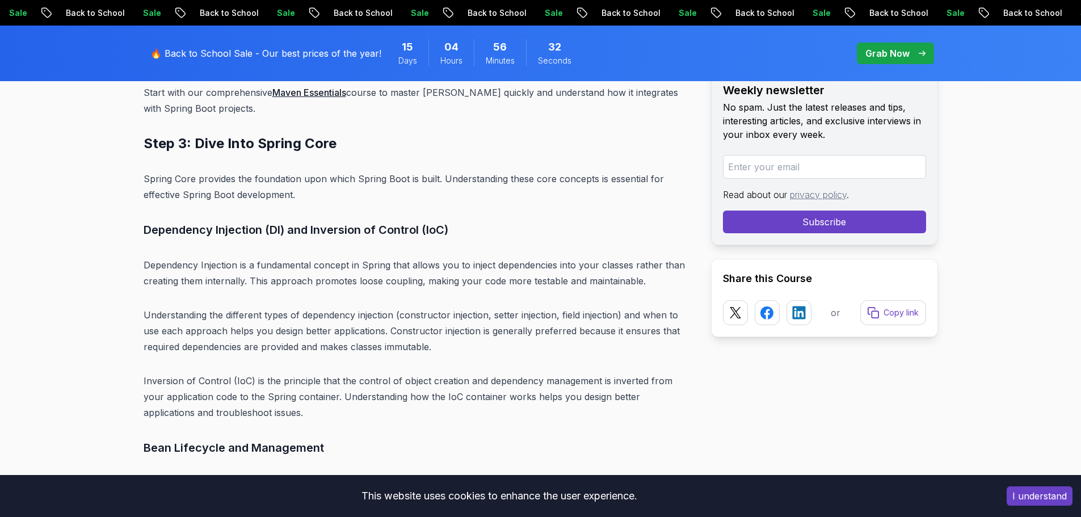
click at [566, 318] on p "Understanding the different types of dependency injection (constructor injectio…" at bounding box center [418, 331] width 549 height 48
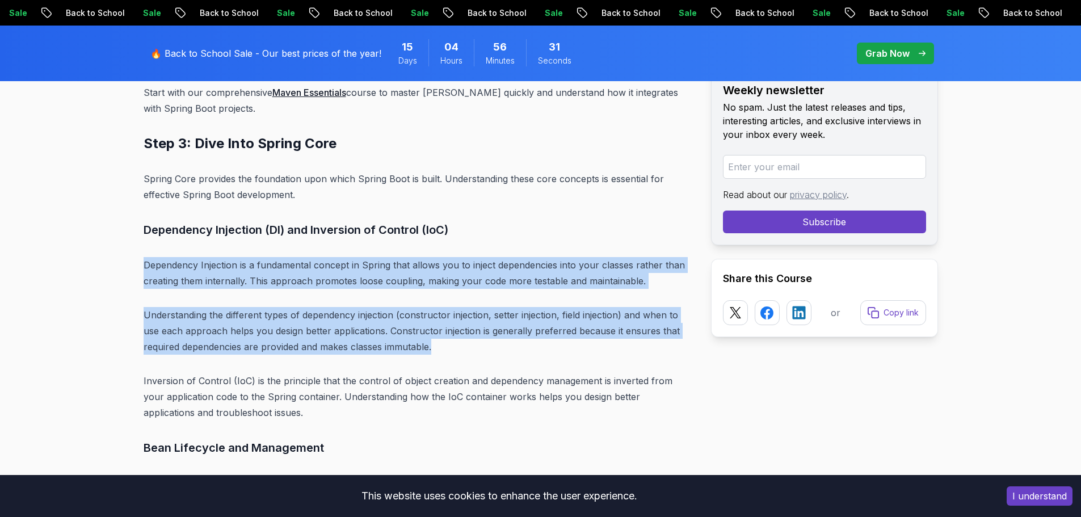
drag, startPoint x: 588, startPoint y: 211, endPoint x: 576, endPoint y: 313, distance: 102.9
click at [576, 313] on p "Understanding the different types of dependency injection (constructor injectio…" at bounding box center [418, 331] width 549 height 48
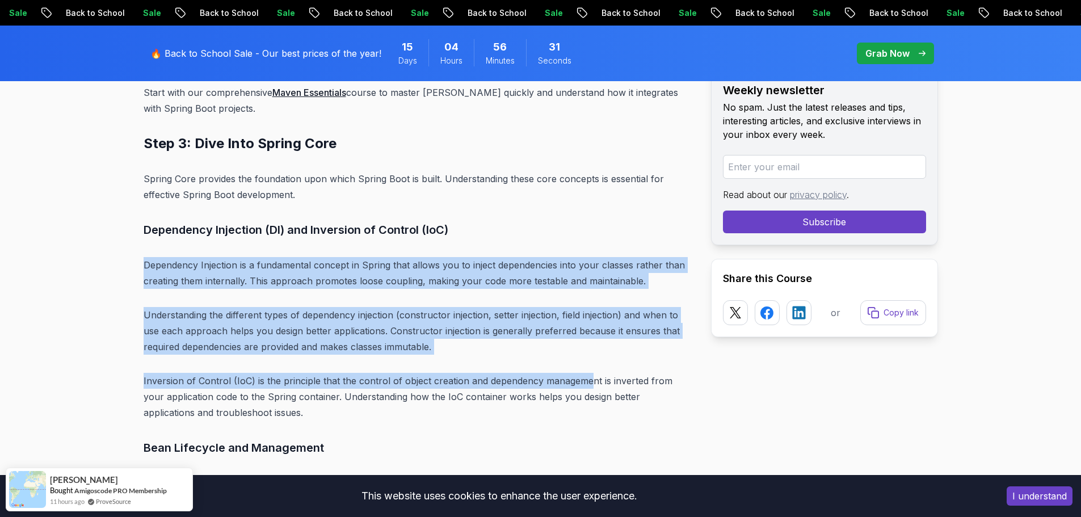
drag, startPoint x: 598, startPoint y: 185, endPoint x: 585, endPoint y: 334, distance: 149.9
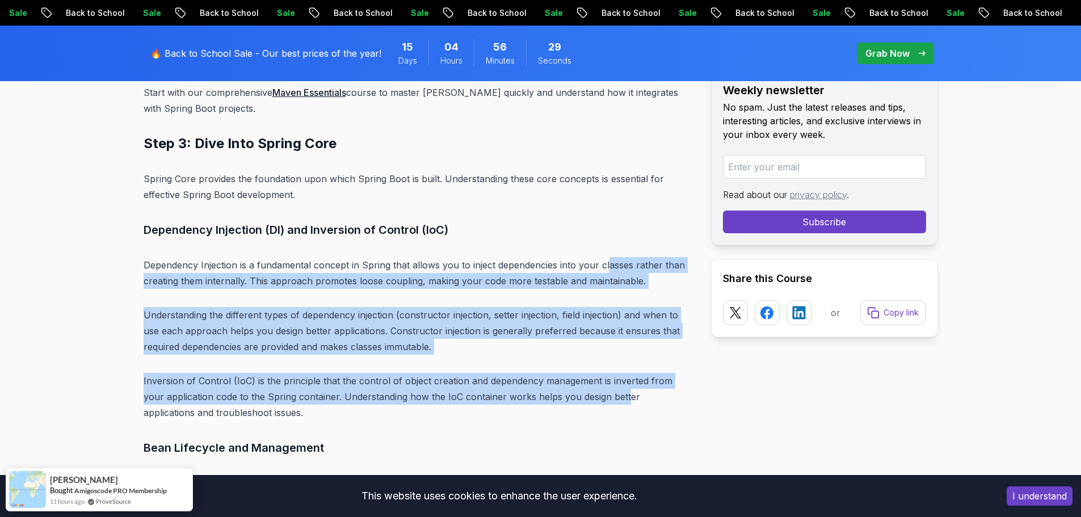
drag, startPoint x: 607, startPoint y: 215, endPoint x: 601, endPoint y: 360, distance: 145.4
drag, startPoint x: 601, startPoint y: 360, endPoint x: 634, endPoint y: 191, distance: 172.3
click at [601, 373] on p "Inversion of Control (IoC) is the principle that the control of object creation…" at bounding box center [418, 397] width 549 height 48
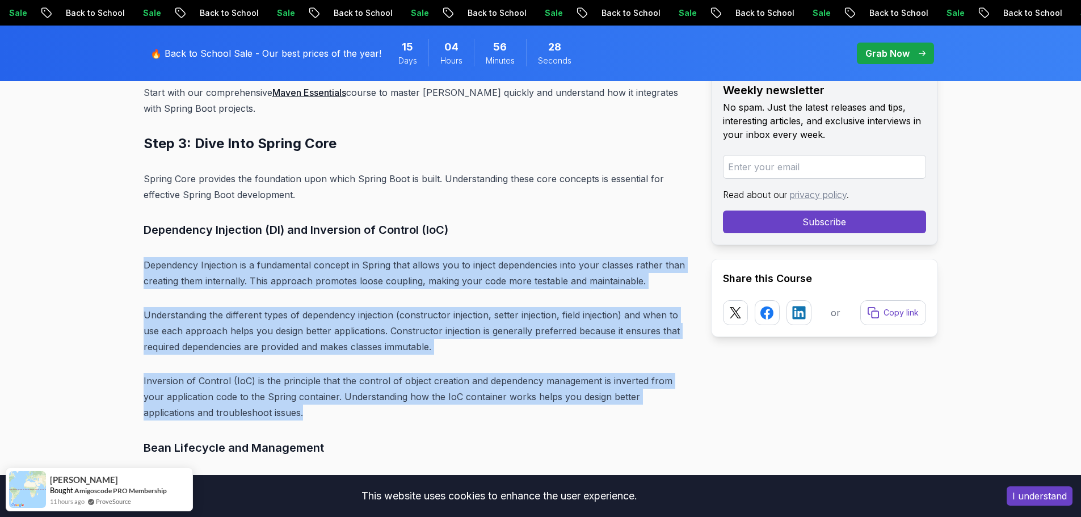
drag, startPoint x: 635, startPoint y: 184, endPoint x: 693, endPoint y: 382, distance: 206.0
click at [693, 382] on p "Inversion of Control (IoC) is the principle that the control of object creation…" at bounding box center [418, 397] width 549 height 48
drag, startPoint x: 671, startPoint y: 188, endPoint x: 684, endPoint y: 385, distance: 197.4
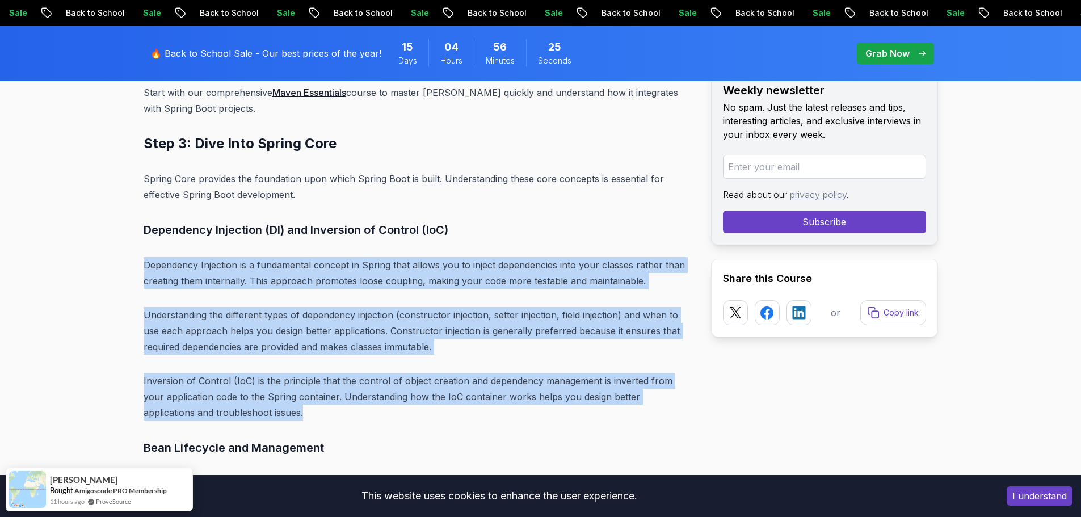
click at [683, 385] on p "Inversion of Control (IoC) is the principle that the control of object creation…" at bounding box center [418, 397] width 549 height 48
drag, startPoint x: 653, startPoint y: 196, endPoint x: 660, endPoint y: 374, distance: 177.8
click at [660, 374] on p "Inversion of Control (IoC) is the principle that the control of object creation…" at bounding box center [418, 397] width 549 height 48
drag, startPoint x: 665, startPoint y: 180, endPoint x: 674, endPoint y: 374, distance: 194.3
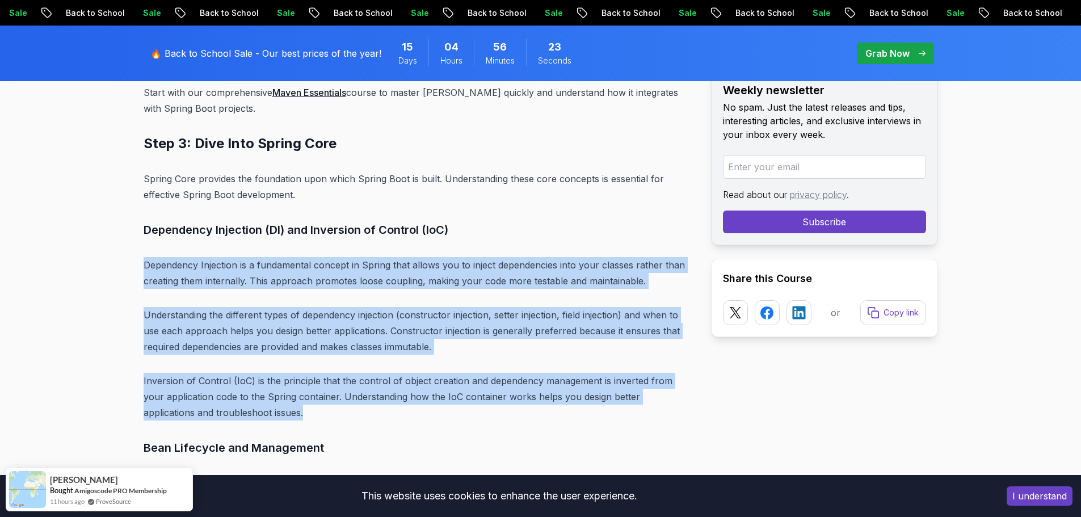
drag, startPoint x: 674, startPoint y: 374, endPoint x: 665, endPoint y: 311, distance: 64.1
click at [673, 373] on p "Inversion of Control (IoC) is the principle that the control of object creation…" at bounding box center [418, 397] width 549 height 48
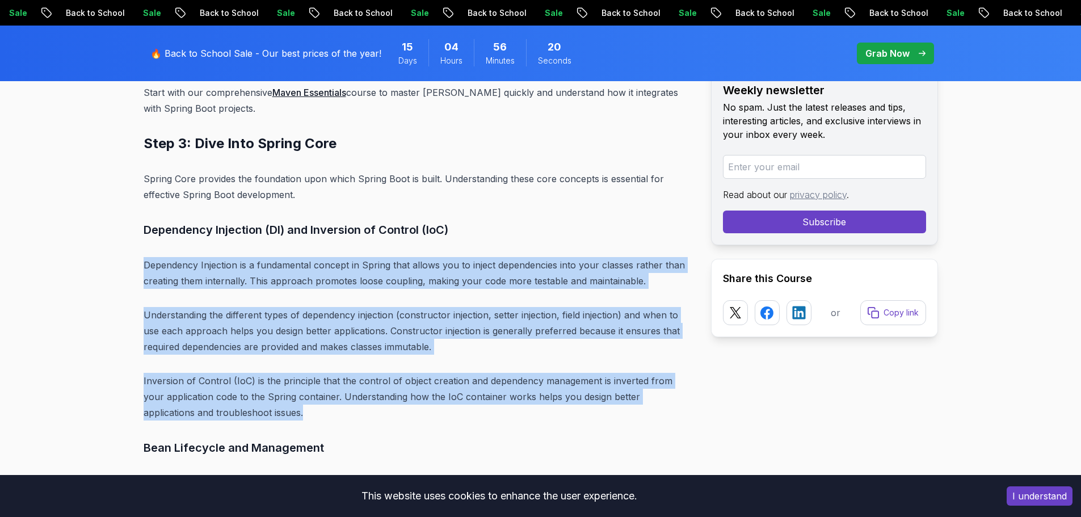
drag, startPoint x: 672, startPoint y: 174, endPoint x: 674, endPoint y: 384, distance: 210.0
click at [674, 384] on p "Inversion of Control (IoC) is the principle that the control of object creation…" at bounding box center [418, 397] width 549 height 48
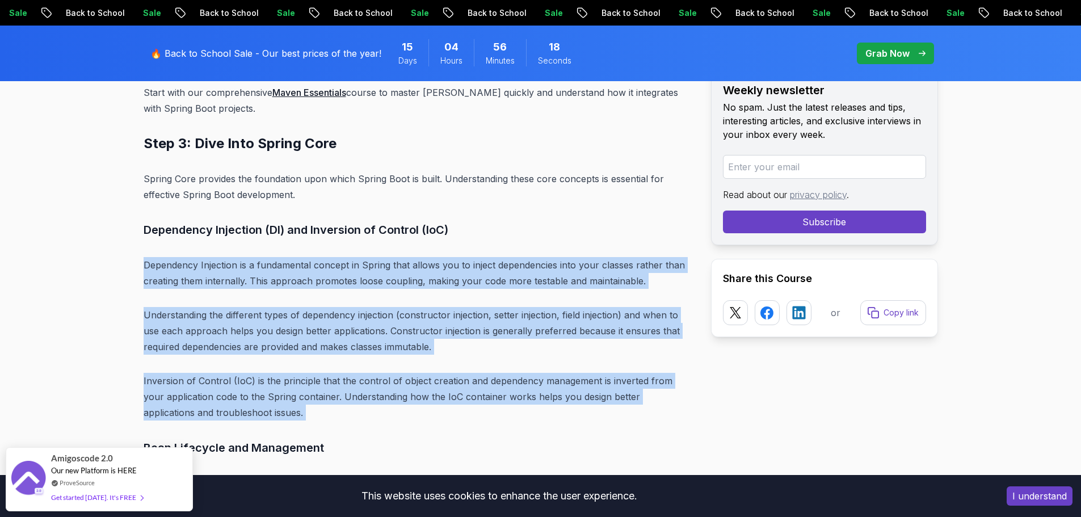
drag, startPoint x: 674, startPoint y: 384, endPoint x: 662, endPoint y: 193, distance: 191.6
click at [662, 221] on h3 "Dependency Injection (DI) and Inversion of Control (IoC)" at bounding box center [418, 230] width 549 height 18
drag, startPoint x: 662, startPoint y: 193, endPoint x: 686, endPoint y: 400, distance: 208.5
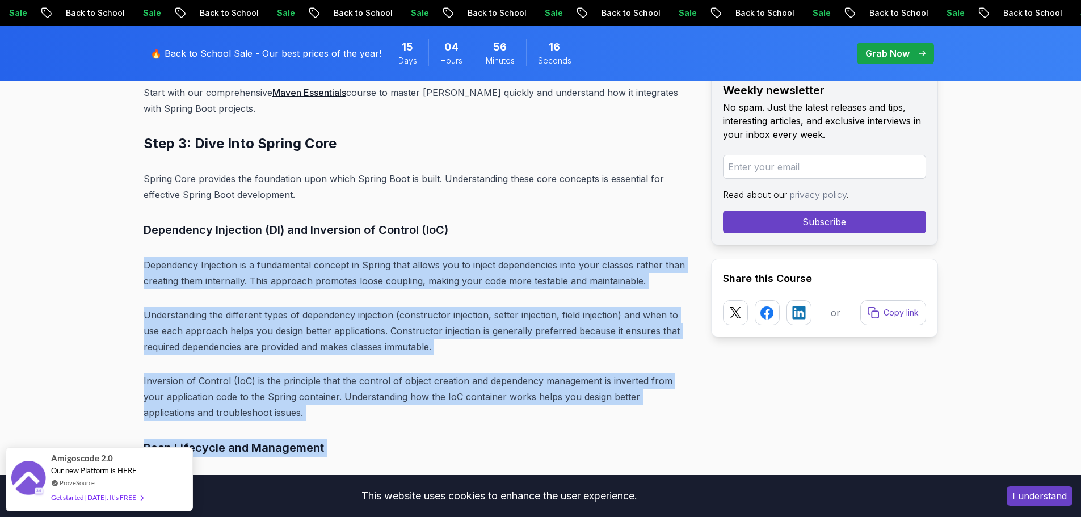
drag, startPoint x: 687, startPoint y: 390, endPoint x: 672, endPoint y: 192, distance: 198.2
click at [672, 221] on h3 "Dependency Injection (DI) and Inversion of Control (IoC)" at bounding box center [418, 230] width 549 height 18
drag, startPoint x: 672, startPoint y: 192, endPoint x: 676, endPoint y: 383, distance: 190.2
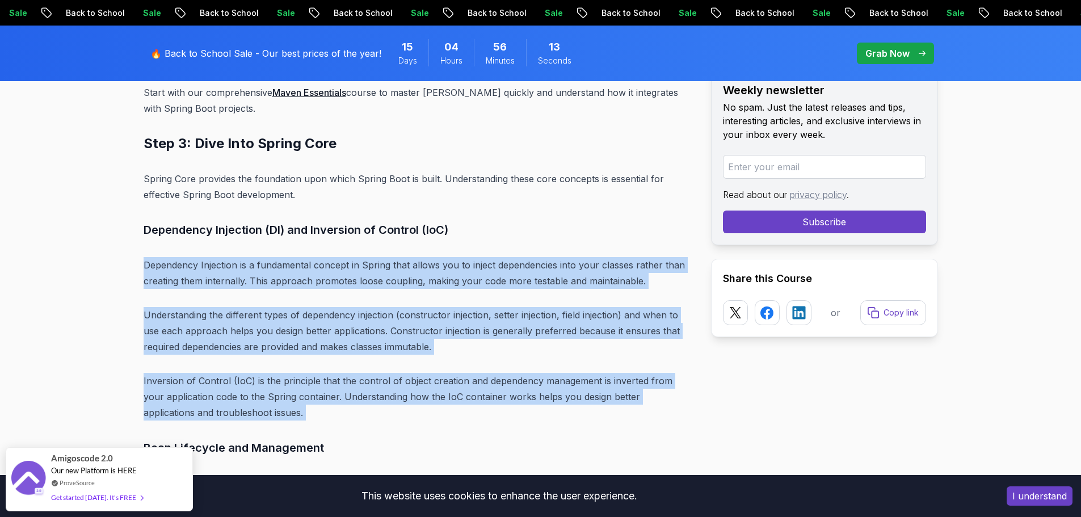
click at [676, 383] on p "Inversion of Control (IoC) is the principle that the control of object creation…" at bounding box center [418, 397] width 549 height 48
drag, startPoint x: 676, startPoint y: 383, endPoint x: 681, endPoint y: 171, distance: 211.8
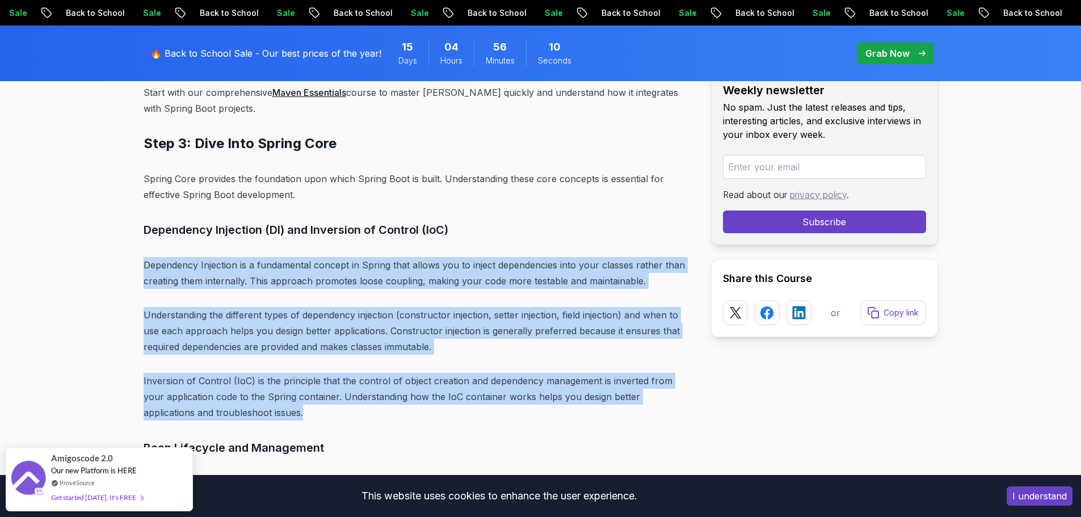
drag, startPoint x: 682, startPoint y: 196, endPoint x: 679, endPoint y: 380, distance: 183.9
click at [679, 380] on p "Inversion of Control (IoC) is the principle that the control of object creation…" at bounding box center [418, 397] width 549 height 48
drag, startPoint x: 679, startPoint y: 380, endPoint x: 669, endPoint y: 187, distance: 193.3
